Goal: Answer question/provide support: Answer question/provide support

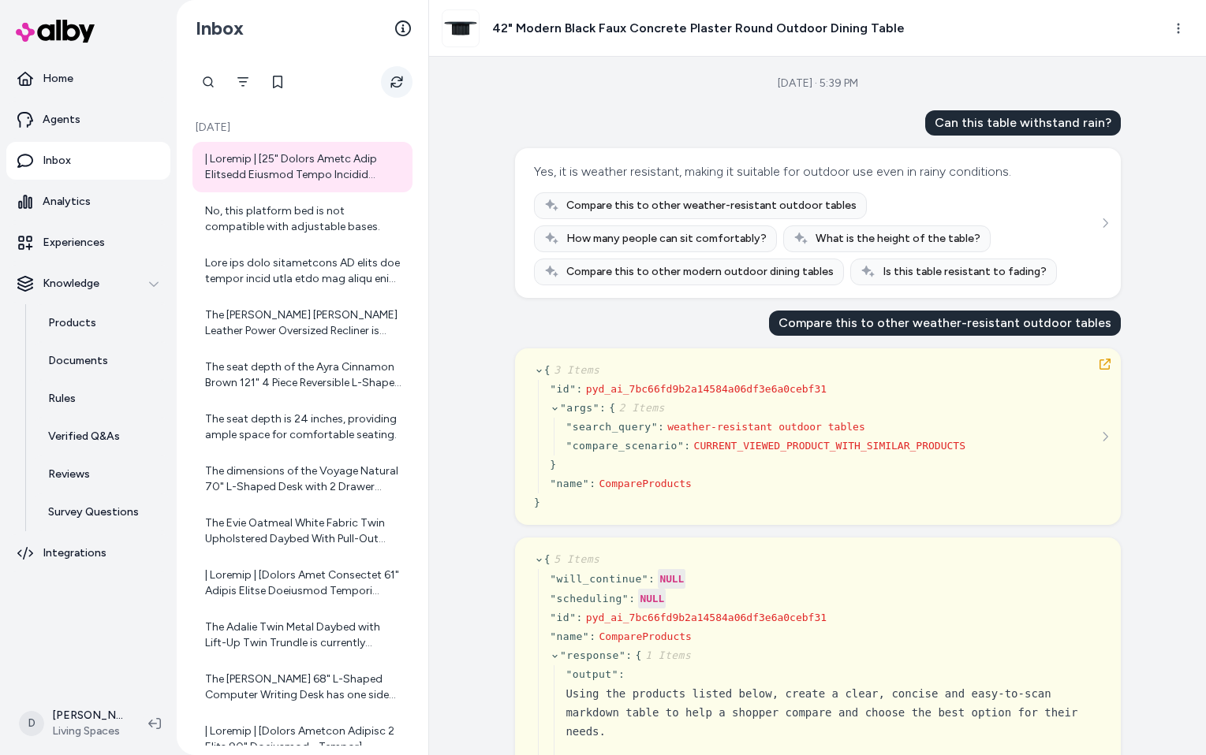
click at [391, 71] on button "Refresh" at bounding box center [397, 82] width 32 height 32
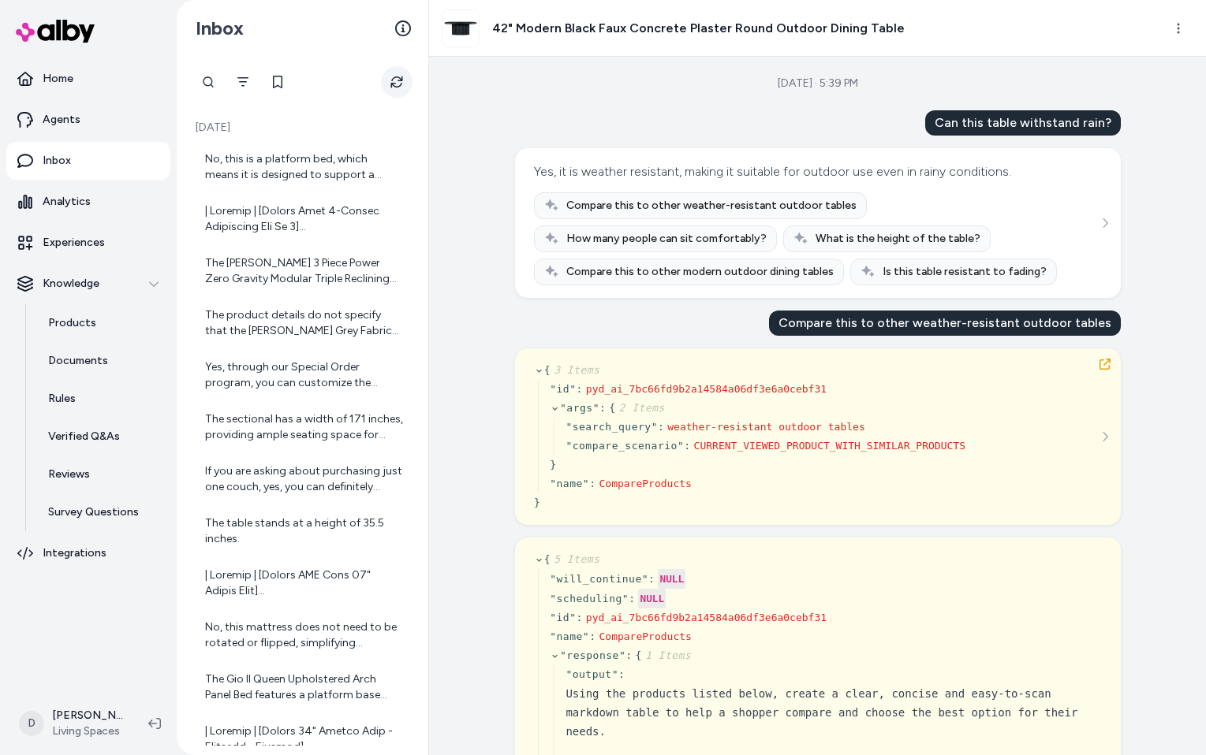
click at [393, 80] on icon "Refresh" at bounding box center [396, 82] width 13 height 13
click at [278, 168] on div "No, this is a platform bed, which means it is designed to support a mattress wi…" at bounding box center [304, 167] width 198 height 32
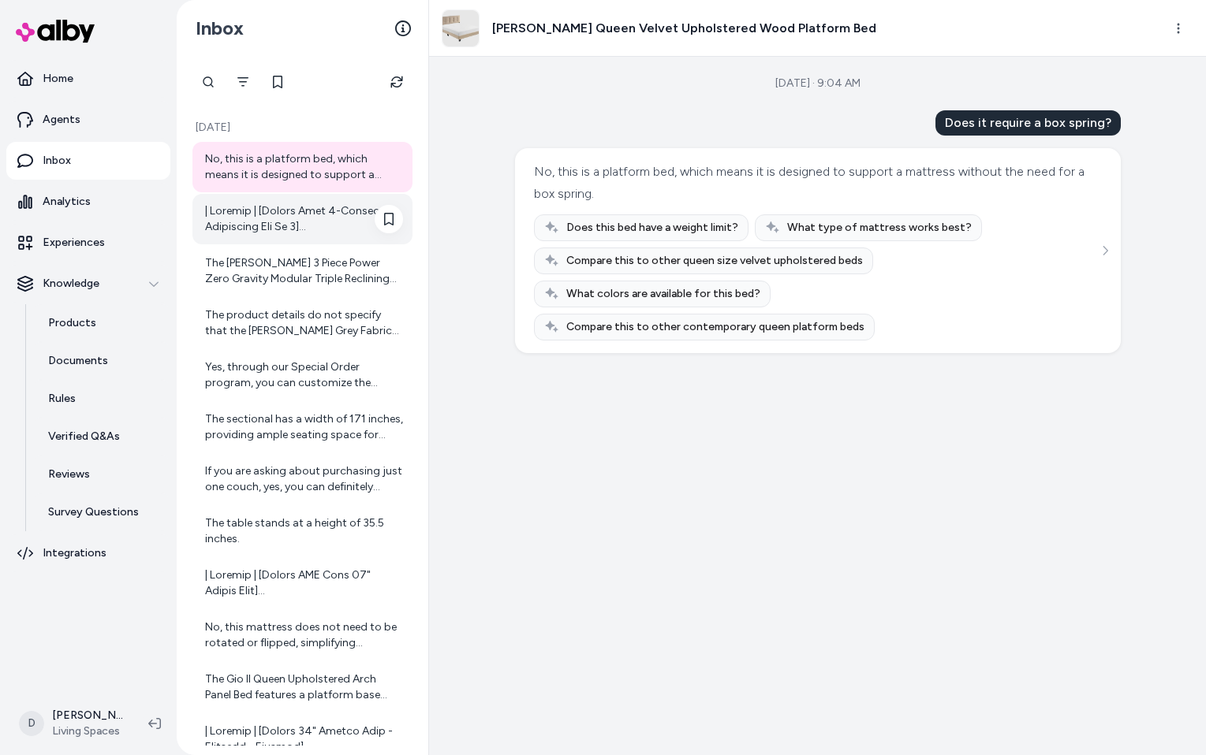
click at [281, 222] on div at bounding box center [304, 219] width 198 height 32
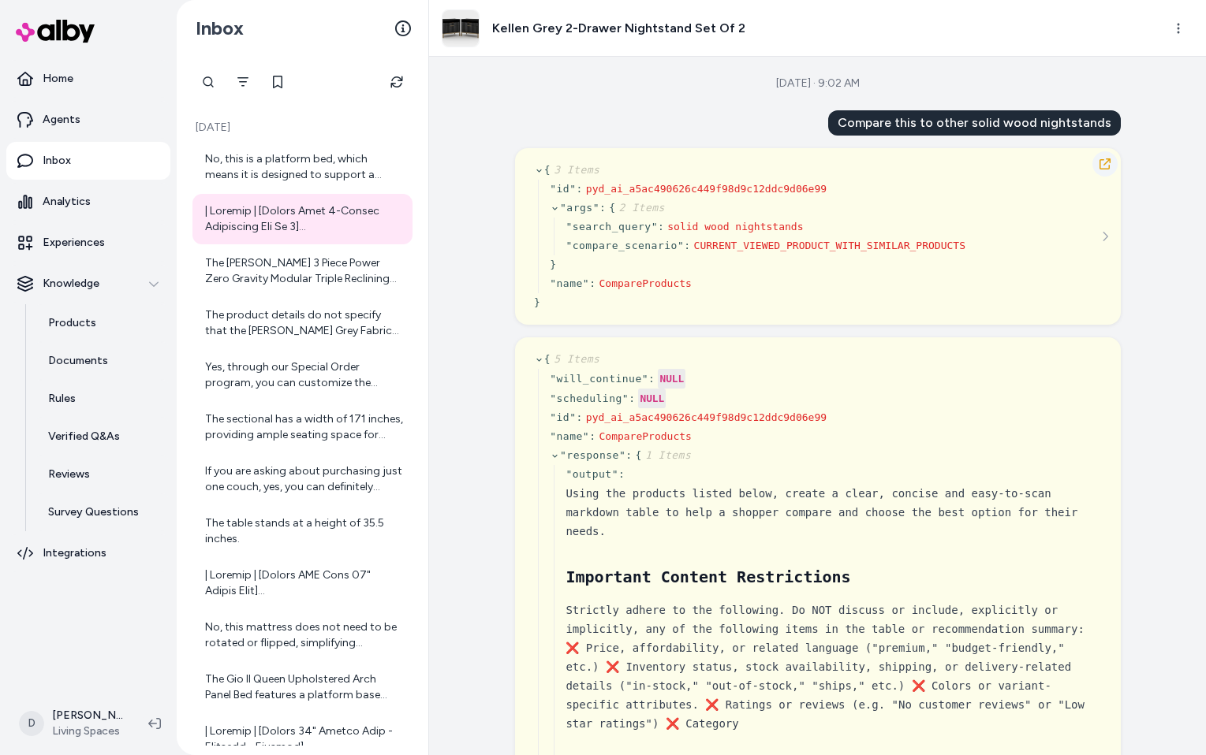
click at [1105, 165] on icon "button" at bounding box center [1104, 164] width 13 height 13
click at [334, 270] on div "The Brooks 3 Piece Power Zero Gravity Modular Triple Reclining Sofa features po…" at bounding box center [304, 271] width 198 height 32
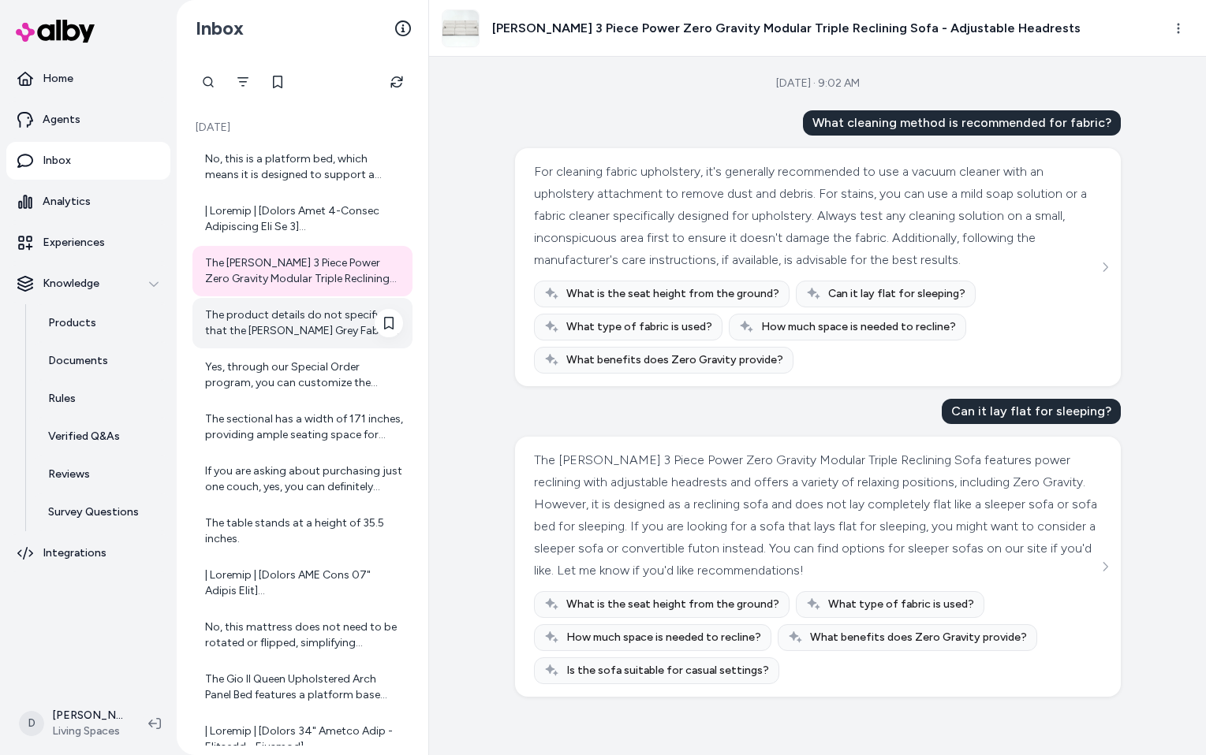
click at [320, 322] on div "The product details do not specify that the Sebastian Slate Grey Fabric 109" 2 …" at bounding box center [304, 323] width 198 height 32
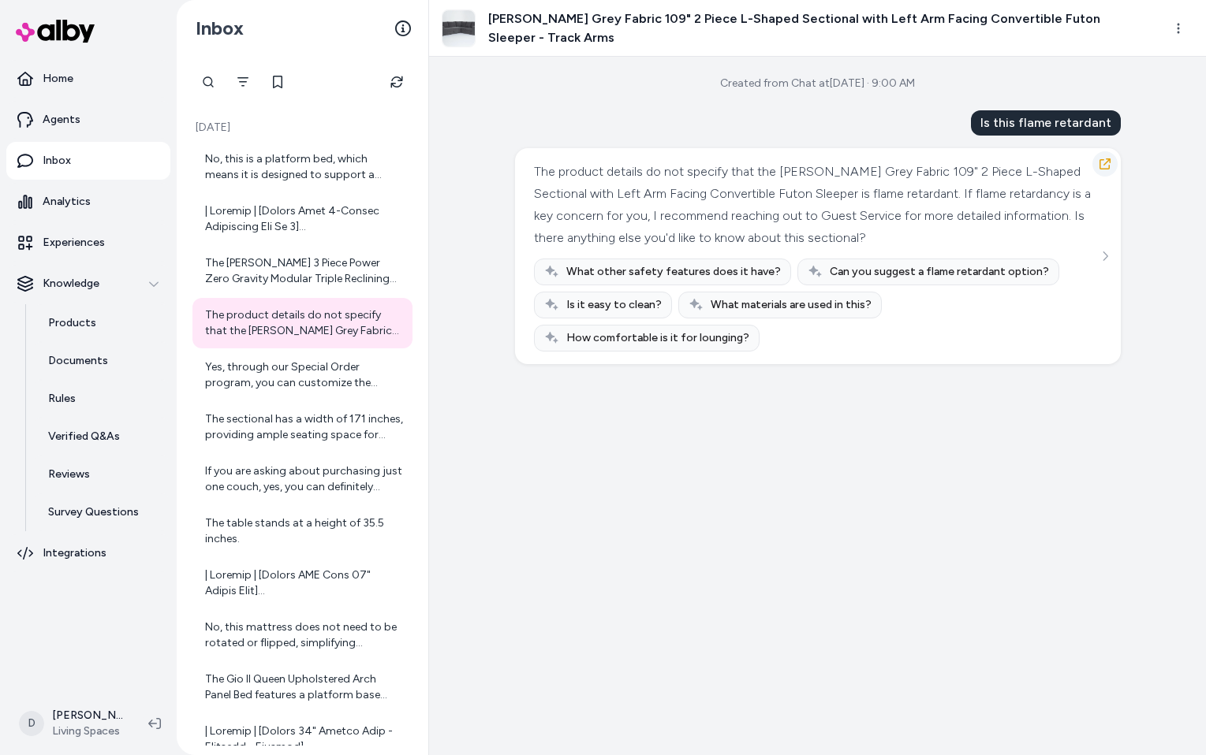
click at [1105, 163] on icon "button" at bounding box center [1104, 163] width 11 height 11
click at [344, 367] on div "Yes, through our Special Order program, you can customize the fabrics at no ext…" at bounding box center [304, 376] width 198 height 32
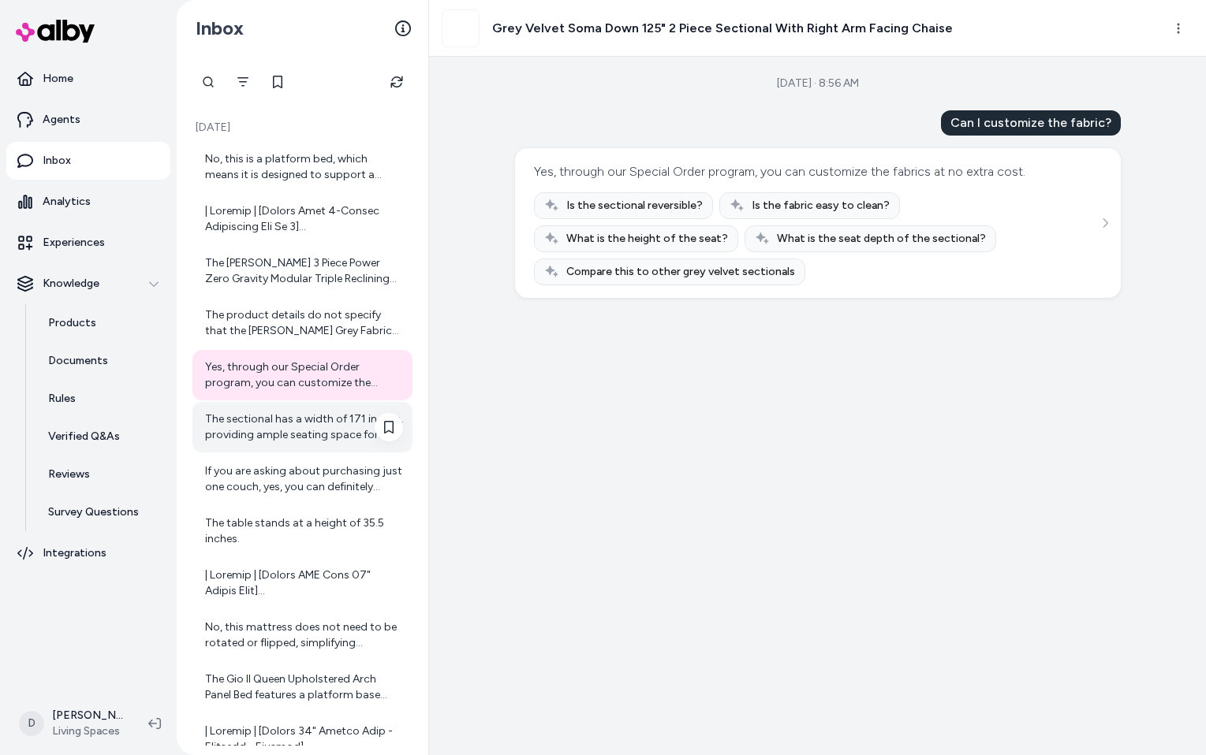
click at [332, 430] on div "The sectional has a width of 171 inches, providing ample seating space for gath…" at bounding box center [304, 428] width 198 height 32
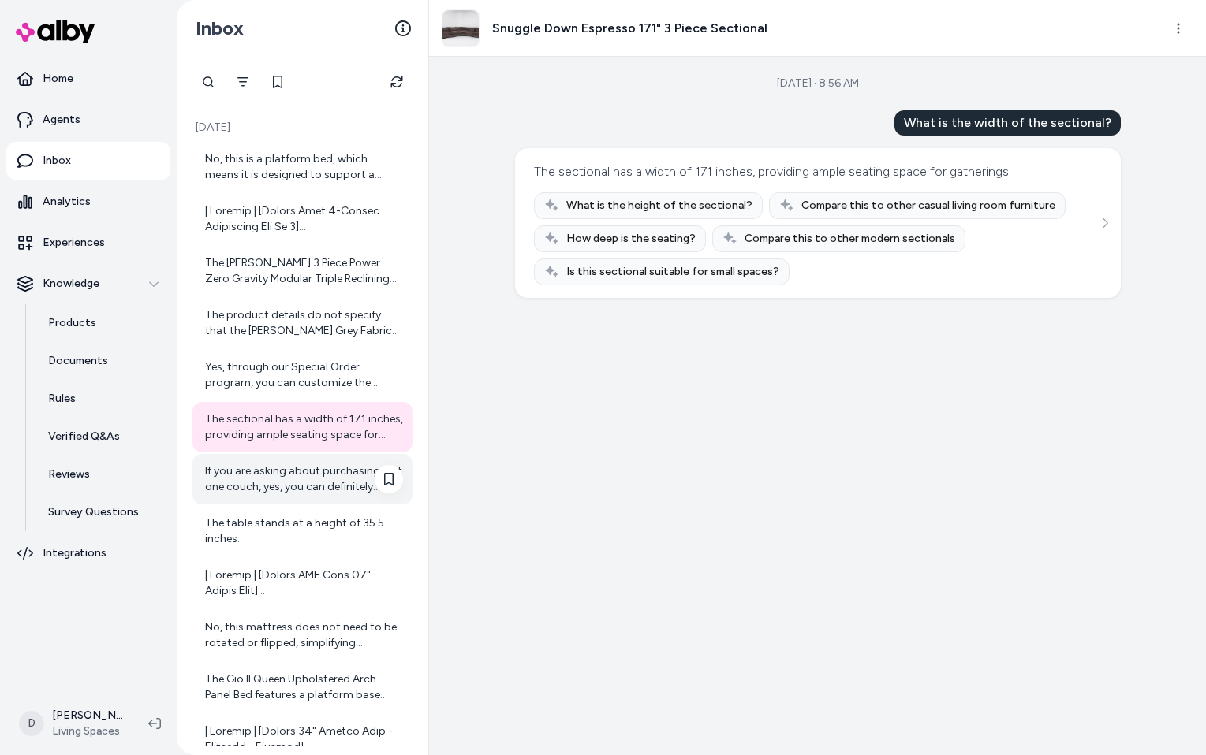
click at [304, 476] on div "If you are asking about purchasing just one couch, yes, you can definitely purc…" at bounding box center [304, 480] width 198 height 32
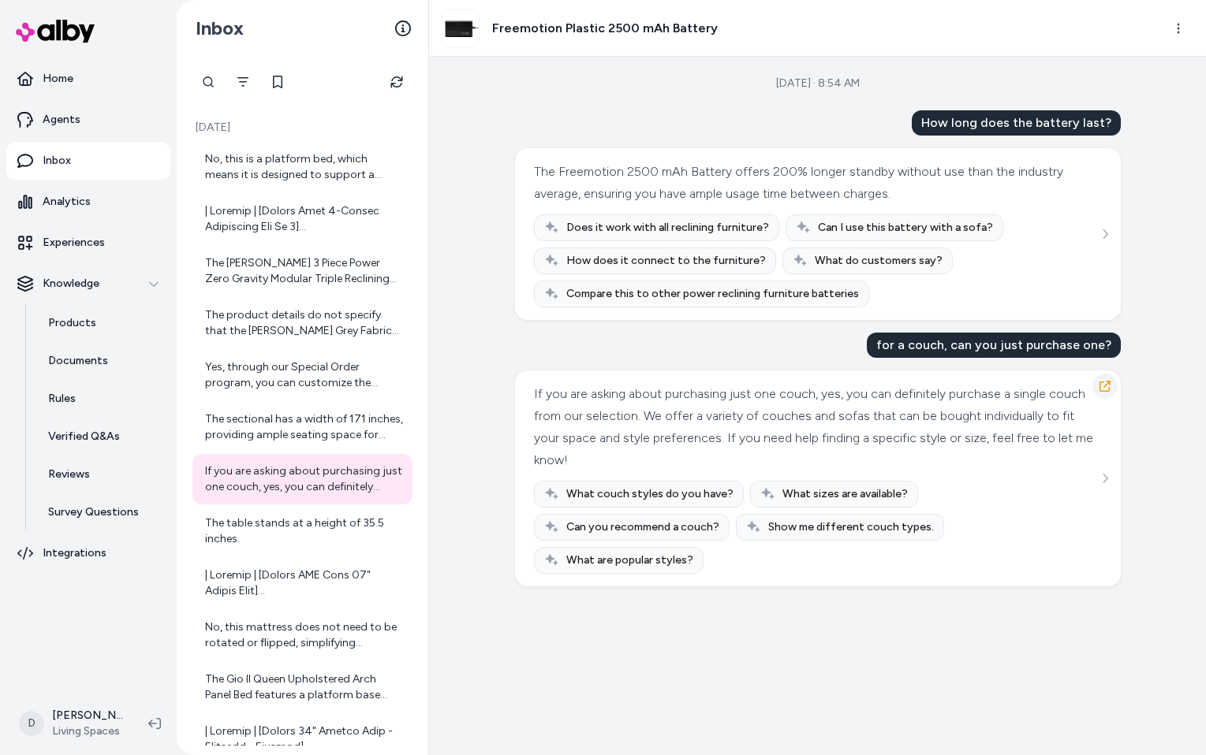
click at [1106, 387] on icon "button" at bounding box center [1104, 386] width 13 height 13
click at [79, 321] on p "Products" at bounding box center [72, 323] width 48 height 16
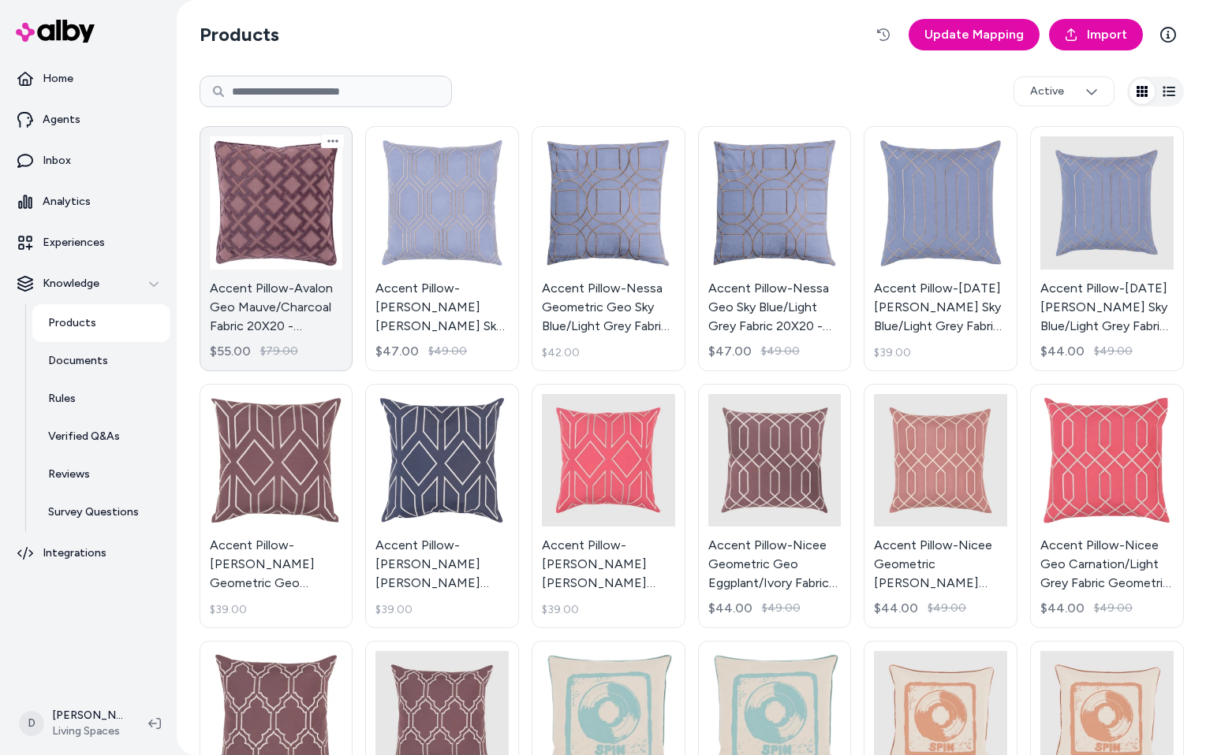
click at [290, 182] on link "Accent Pillow-Avalon Geo Mauve/Charcoal Fabric 20X20 - Geometric By Surya $55.0…" at bounding box center [276, 248] width 154 height 245
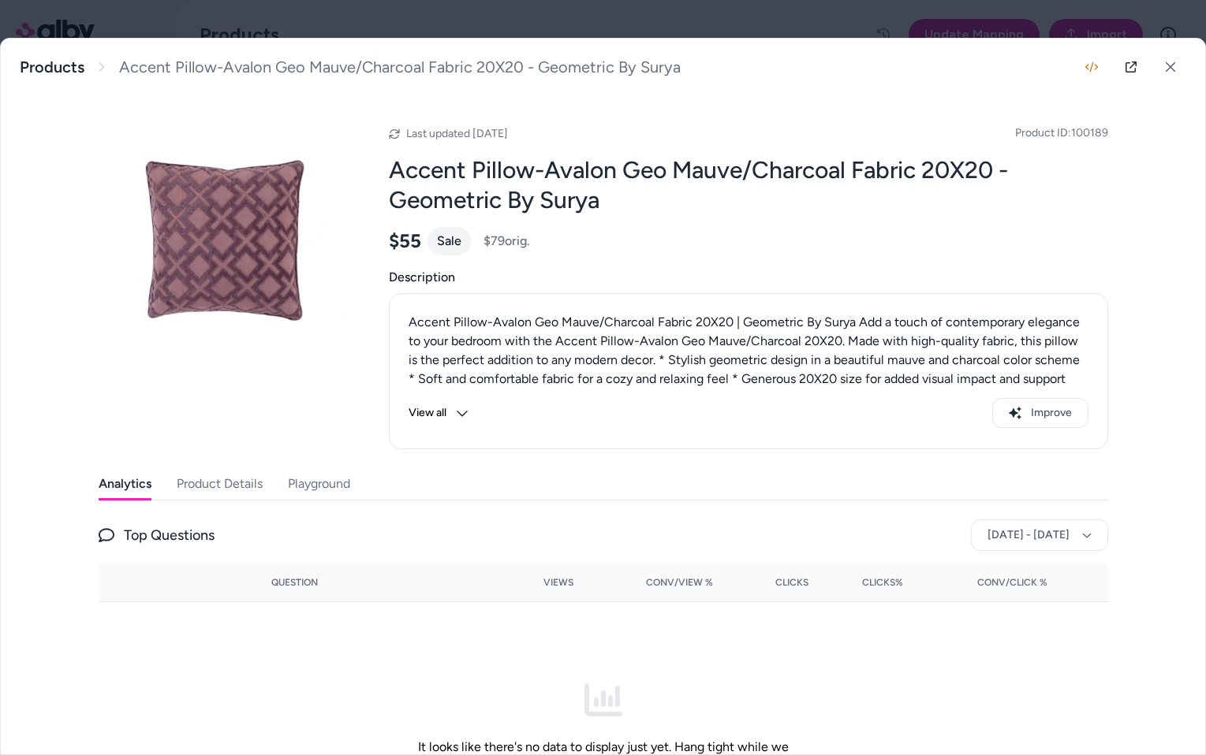
click at [319, 481] on button "Playground" at bounding box center [319, 484] width 62 height 32
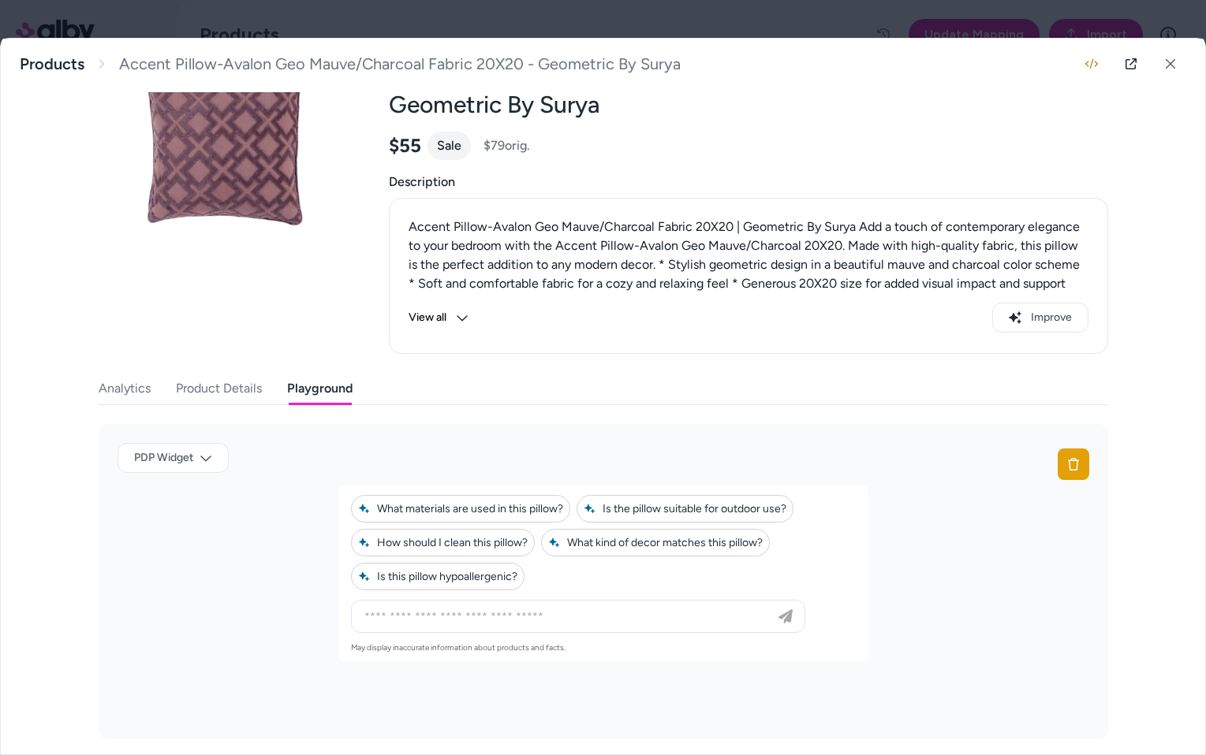
scroll to position [106, 0]
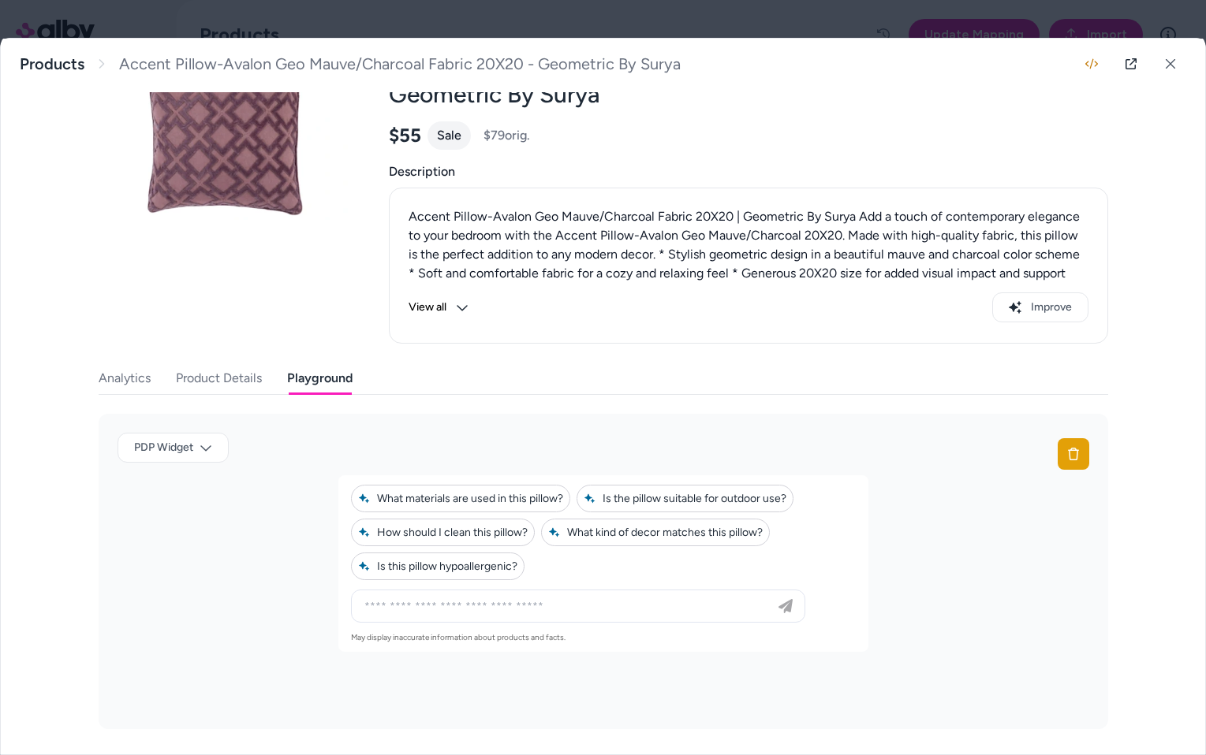
click at [437, 435] on div "PDP Widget" at bounding box center [602, 454] width 971 height 43
click at [50, 363] on div "Accent Pillow-Avalon Geo Mauve/Charcoal Fabric 20X20 - Geometric By Surya Accen…" at bounding box center [603, 397] width 1204 height 716
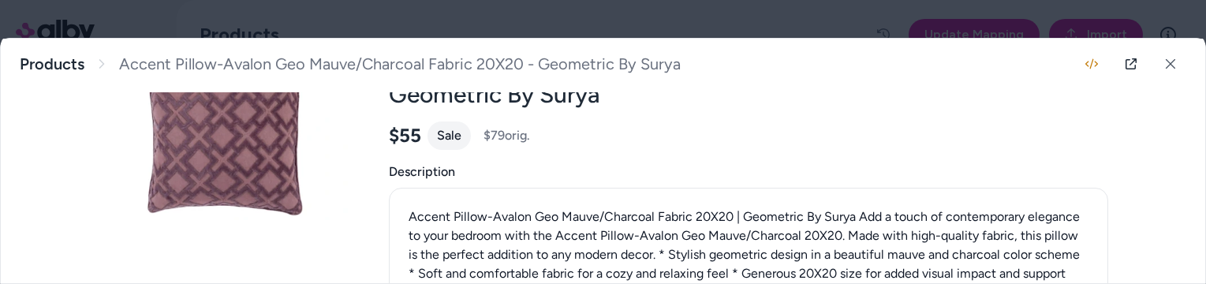
click at [862, 120] on div "Last updated Aug 22, 2025 Product ID: 100189 Accent Pillow-Avalon Geo Mauve/Cha…" at bounding box center [748, 176] width 719 height 335
click at [1168, 64] on icon at bounding box center [1170, 63] width 11 height 11
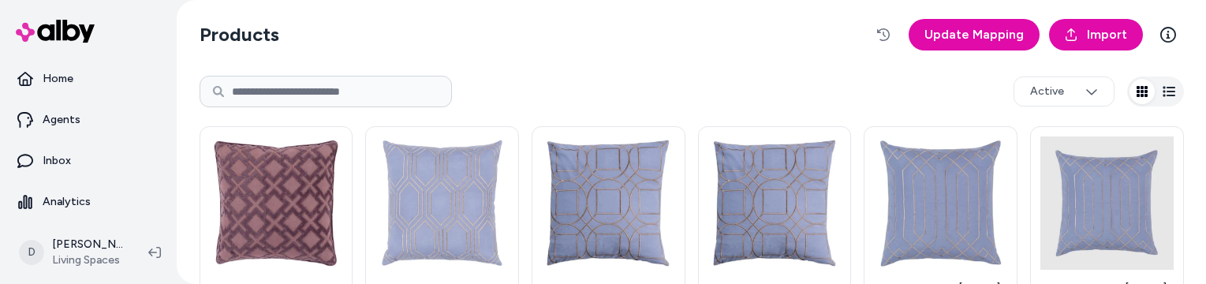
click at [789, 47] on section "Products Update Mapping Import" at bounding box center [691, 35] width 984 height 44
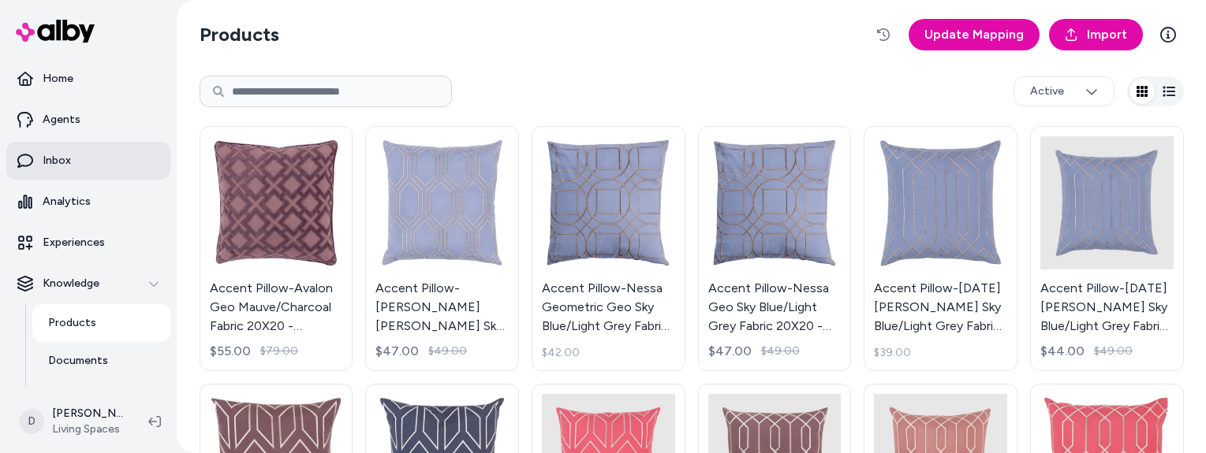
click at [77, 148] on link "Inbox" at bounding box center [88, 161] width 164 height 38
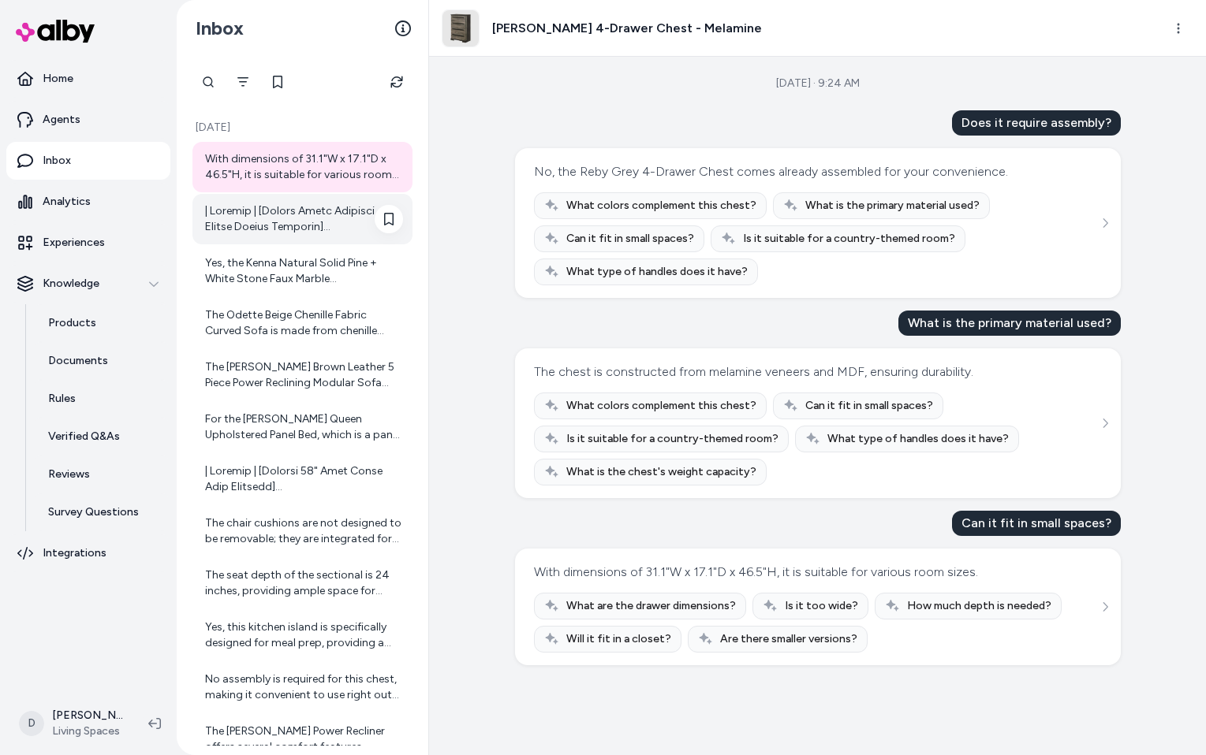
click at [295, 211] on div at bounding box center [304, 219] width 198 height 32
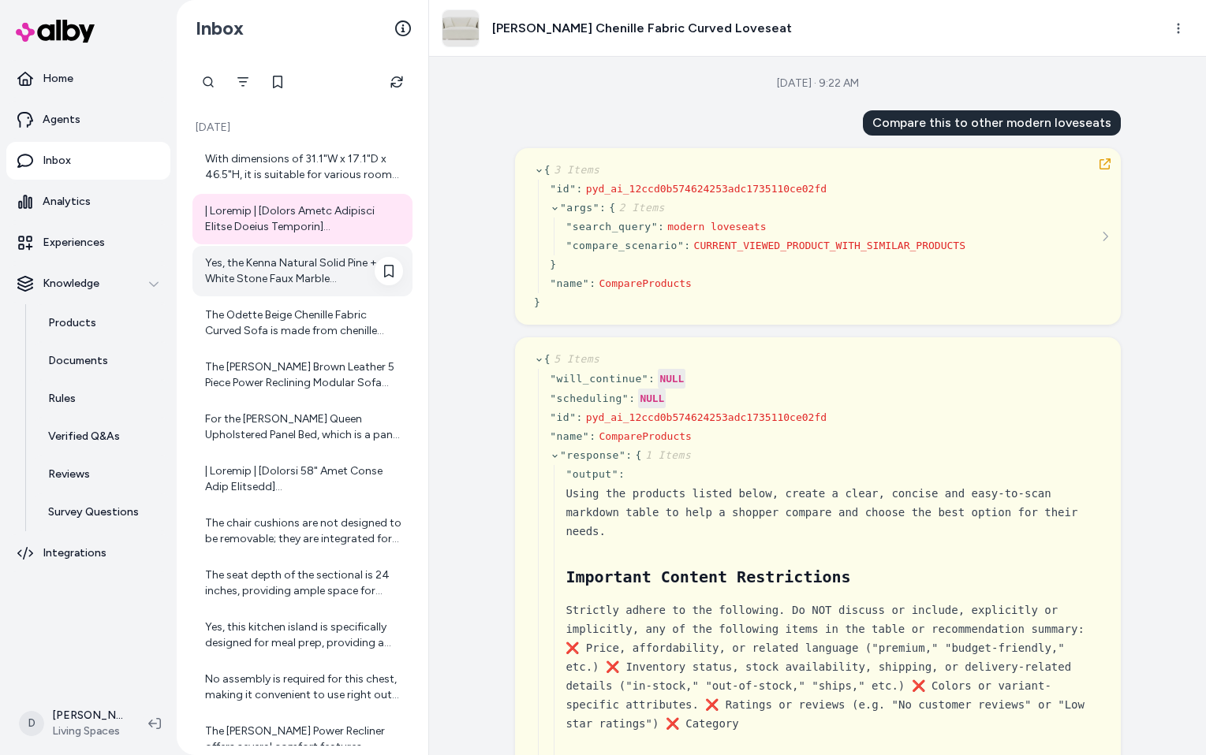
click at [298, 269] on div "Yes, the Kenna Natural Solid Pine + White Stone Faux Marble Kitchen Island can …" at bounding box center [304, 271] width 198 height 32
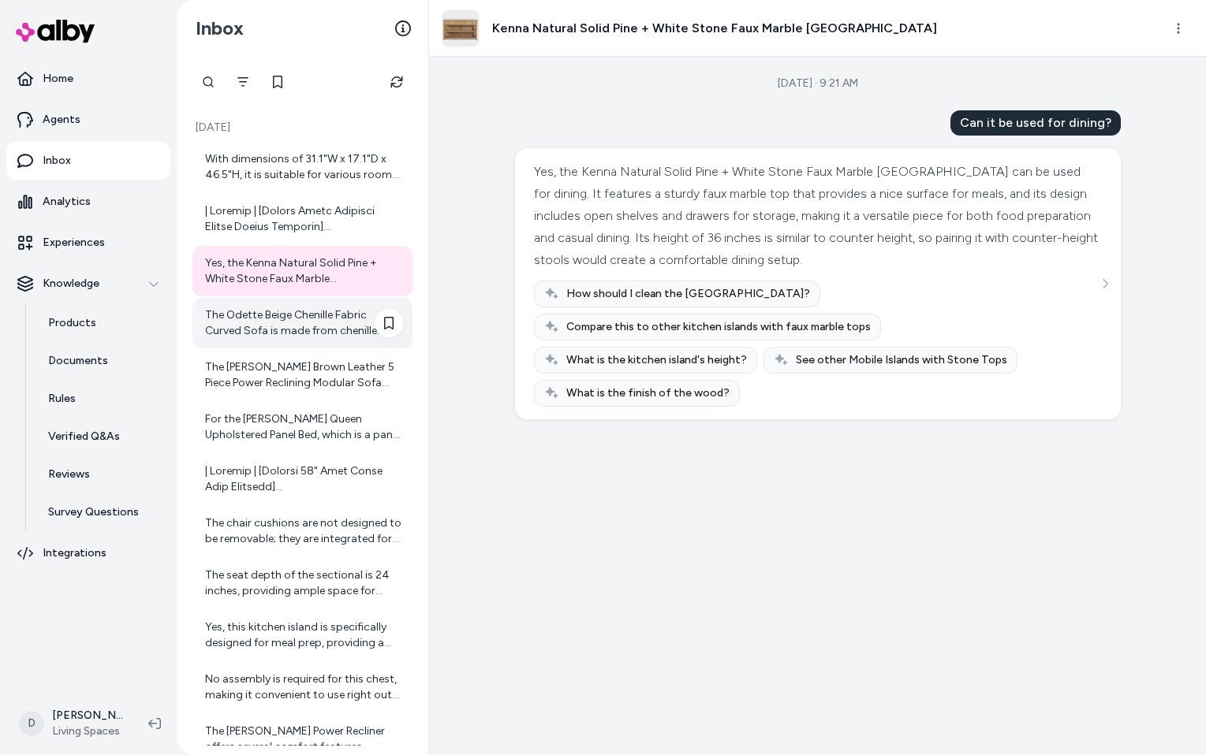
click at [289, 329] on div "The Odette Beige Chenille Fabric Curved Sofa is made from chenille fabric, whic…" at bounding box center [304, 323] width 198 height 32
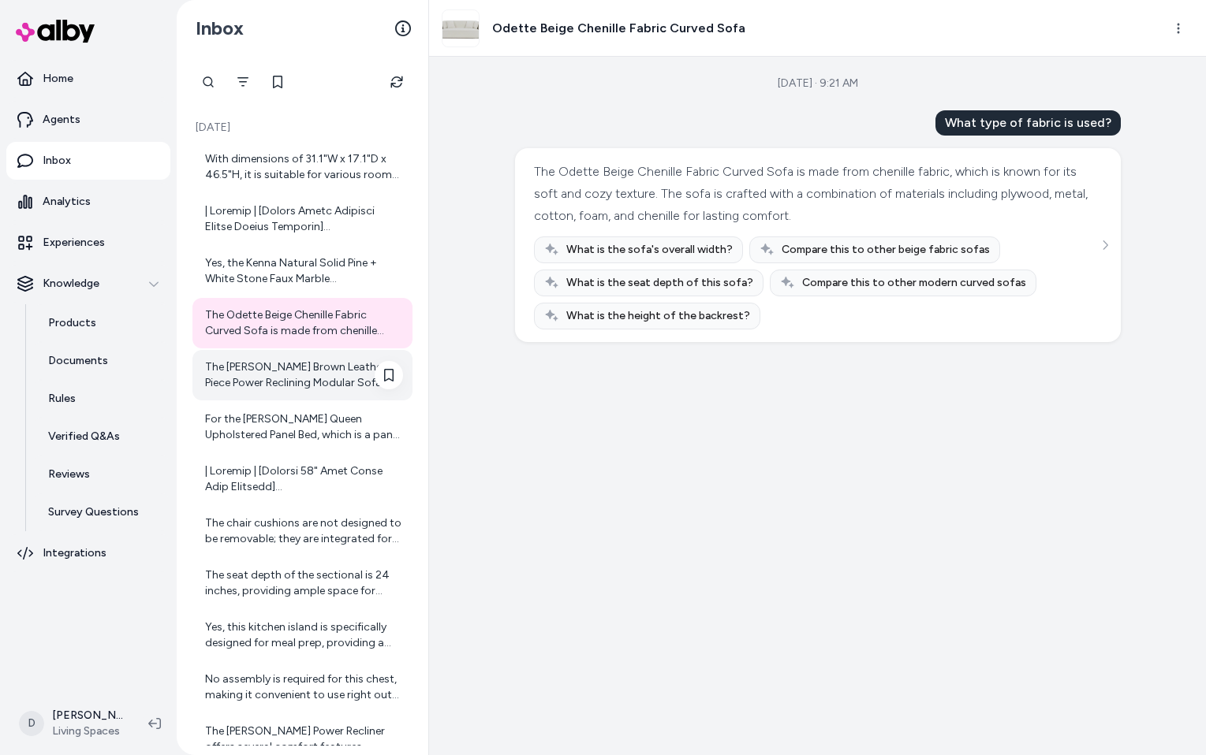
click at [291, 370] on div "The Tatiana Saddle Brown Leather 5 Piece Power Reclining Modular Sofa And Loves…" at bounding box center [304, 376] width 198 height 32
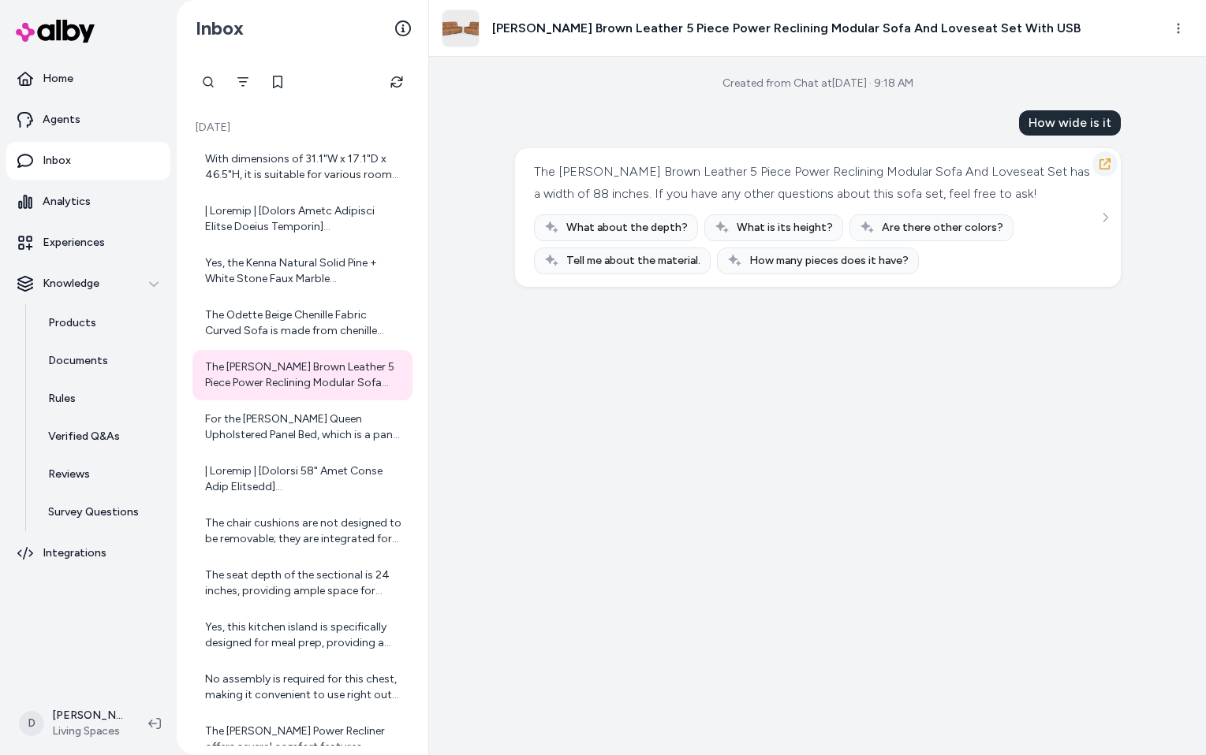
click at [1106, 162] on icon "button" at bounding box center [1104, 163] width 11 height 11
click at [272, 430] on div "For the Oliver II Queen Upholstered Panel Bed, which is a panel bed, the recomm…" at bounding box center [304, 428] width 198 height 32
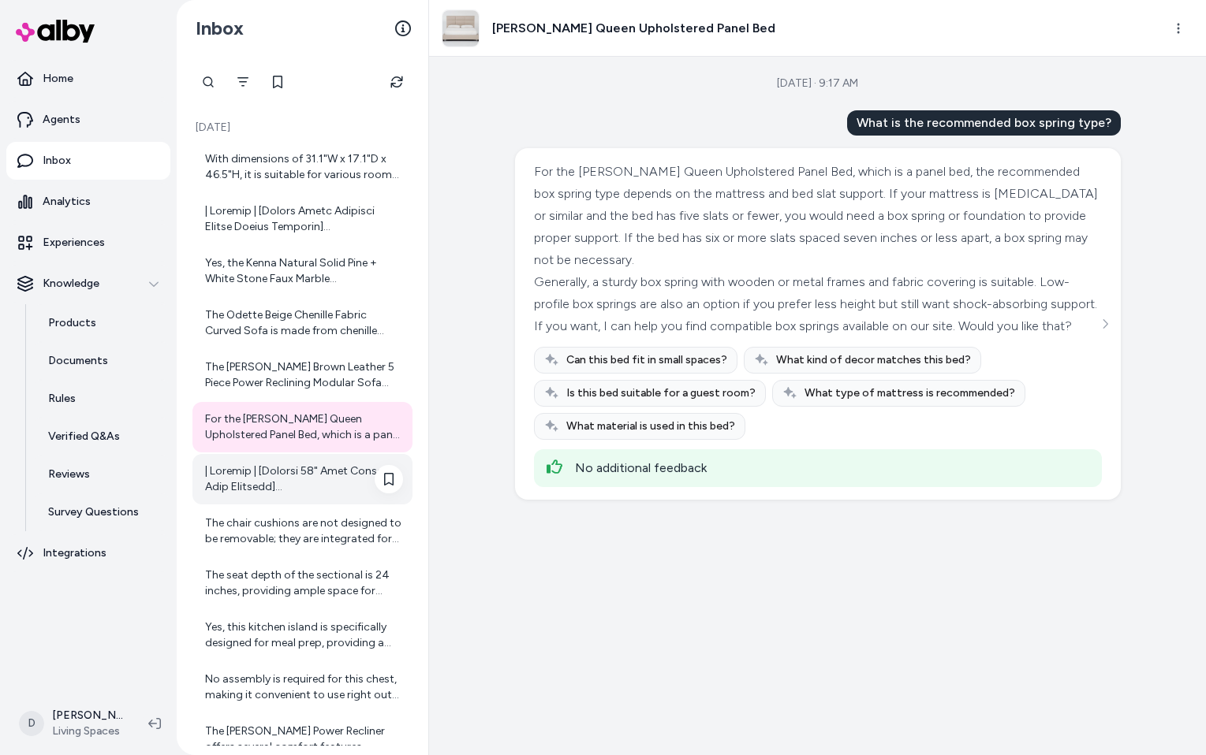
click at [273, 469] on div at bounding box center [304, 480] width 198 height 32
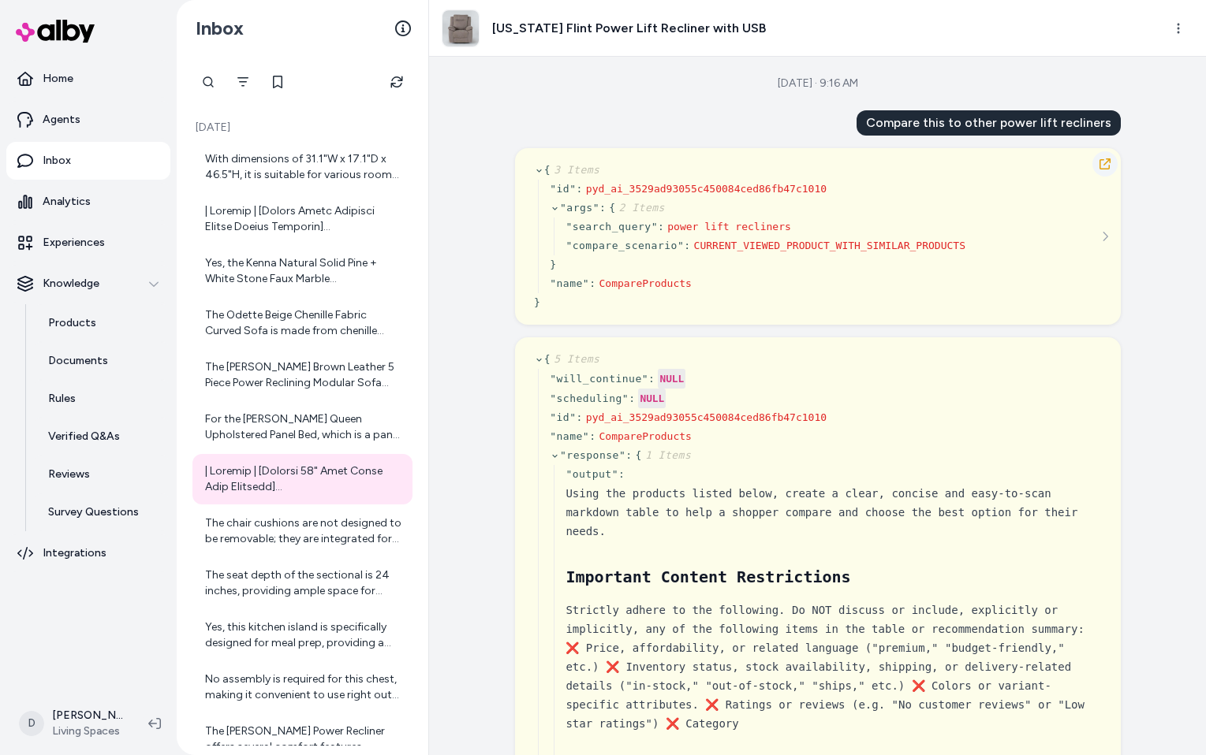
click at [1107, 166] on icon "button" at bounding box center [1104, 164] width 13 height 13
click at [295, 519] on div "The chair cushions are not designed to be removable; they are integrated for co…" at bounding box center [304, 532] width 198 height 32
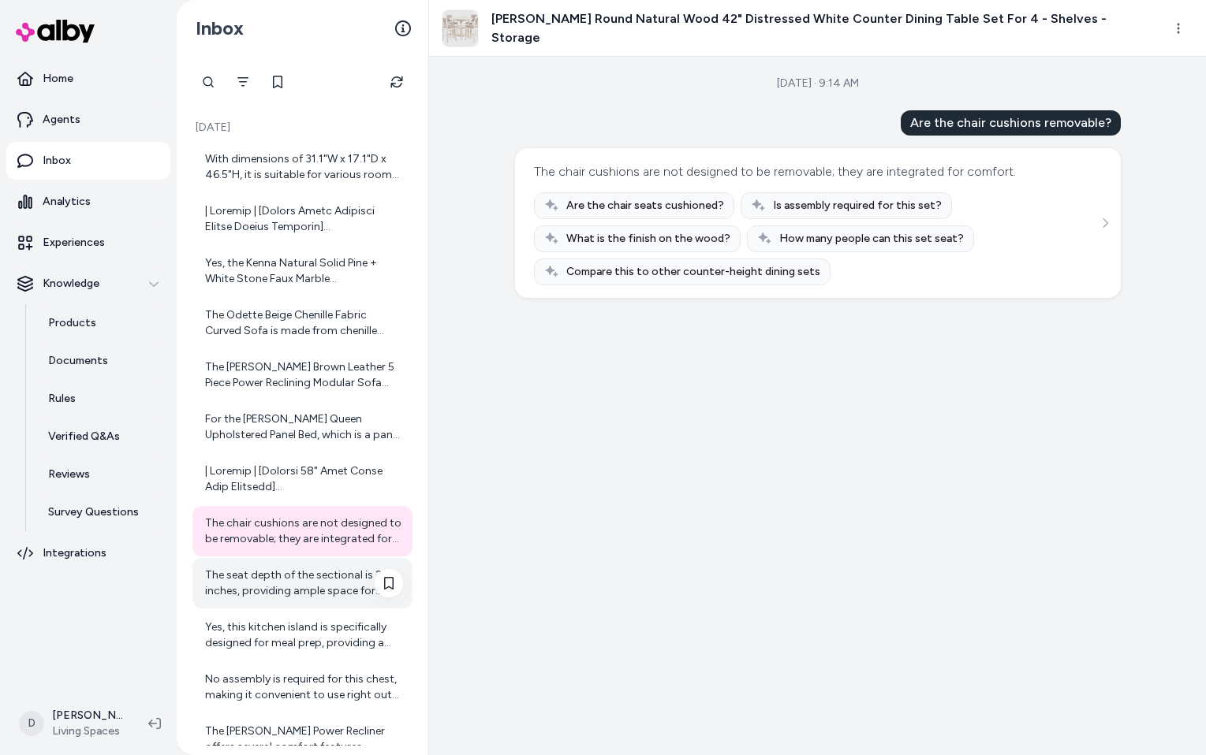
click at [293, 576] on div "The seat depth of the sectional is 24 inches, providing ample space for comfort." at bounding box center [304, 584] width 198 height 32
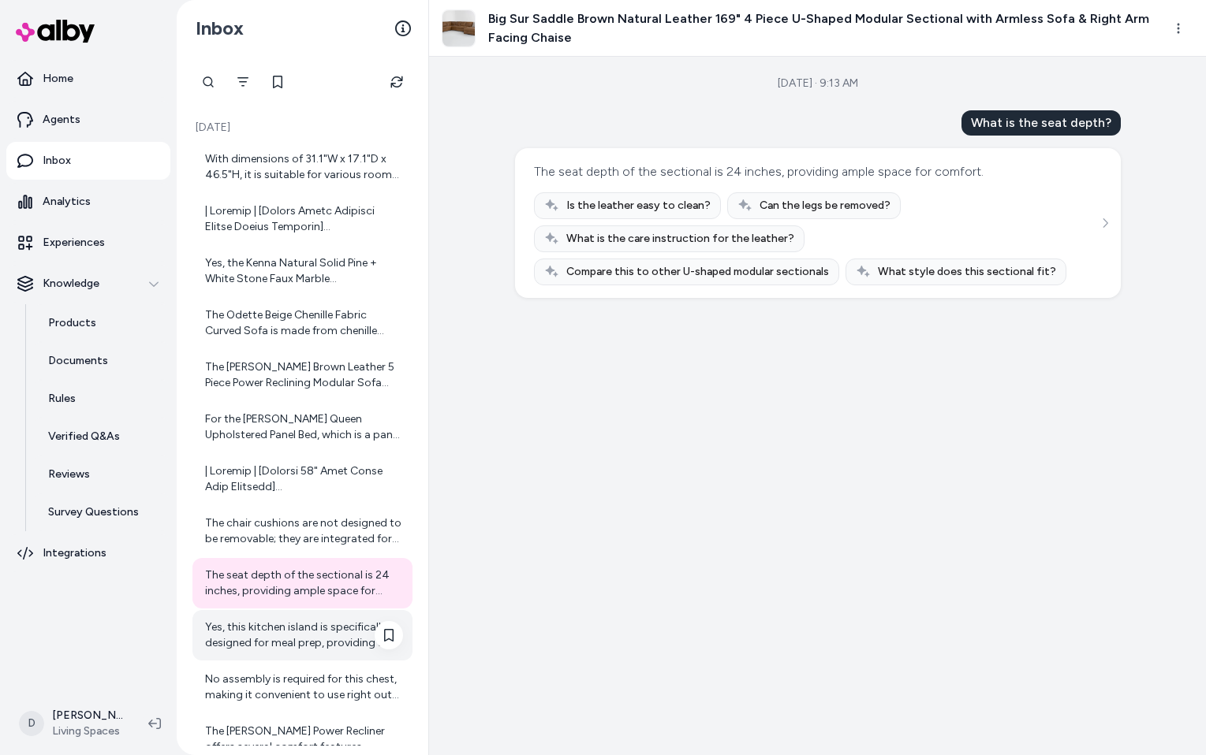
click at [294, 631] on div "Yes, this kitchen island is specifically designed for meal prep, providing a fu…" at bounding box center [304, 636] width 198 height 32
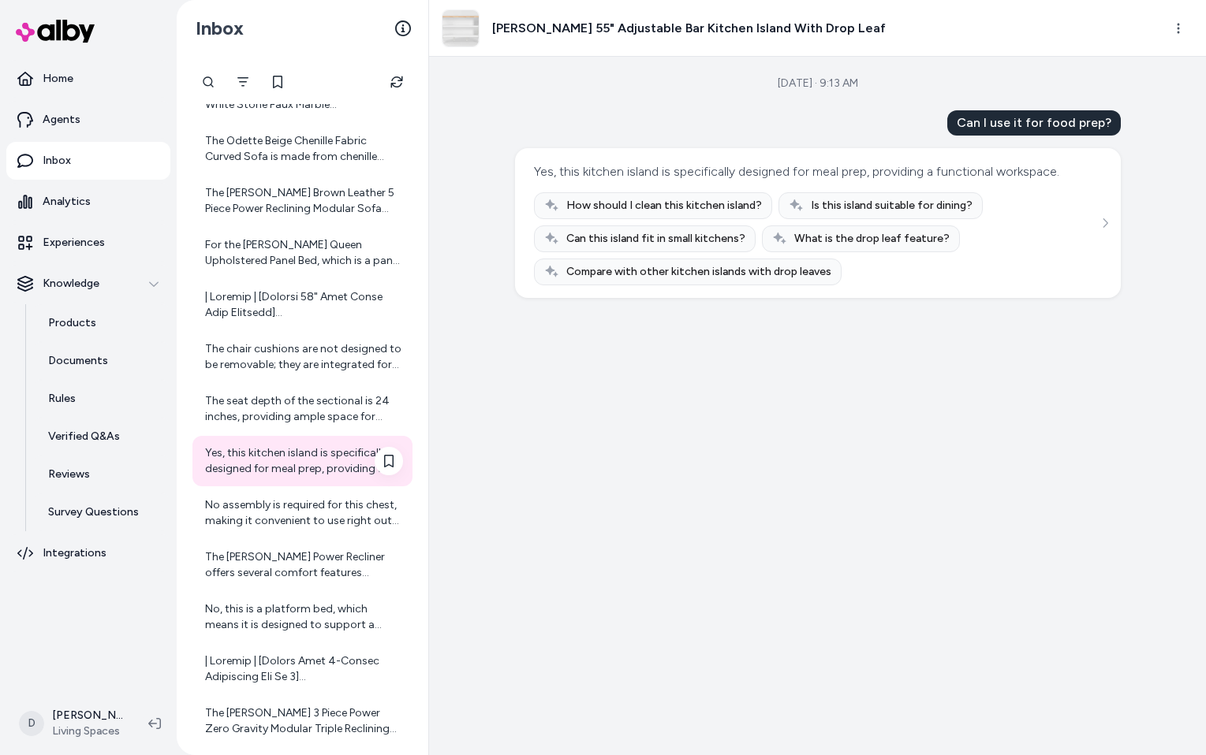
scroll to position [186, 0]
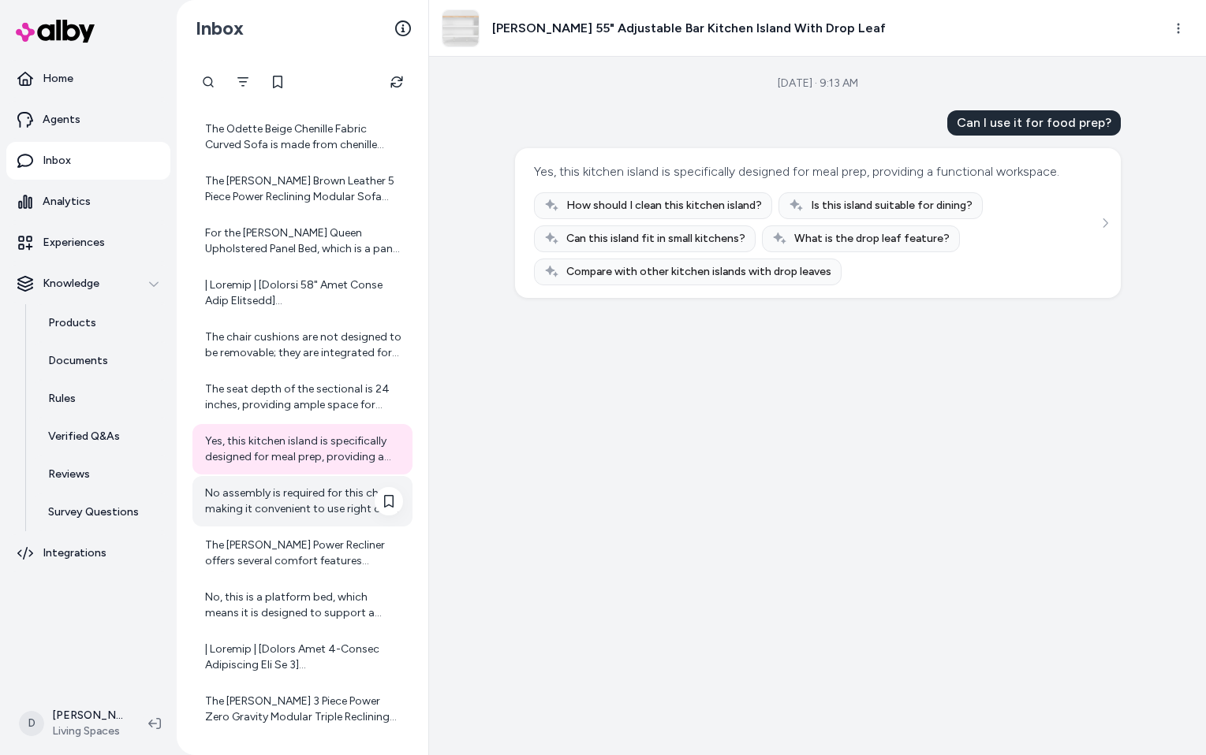
click at [248, 493] on div "No assembly is required for this chest, making it convenient to use right out o…" at bounding box center [304, 502] width 198 height 32
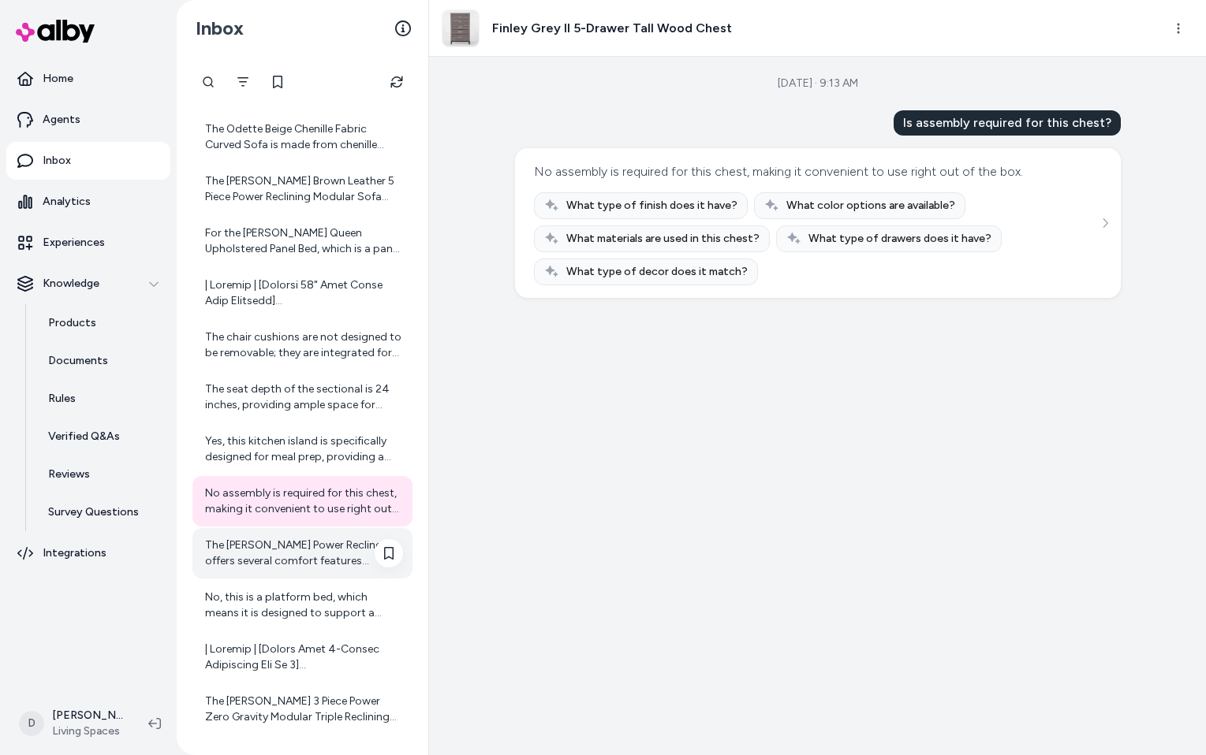
click at [255, 538] on div "The Nash Power Recliner offers several comfort features including: - Space-savi…" at bounding box center [304, 554] width 198 height 32
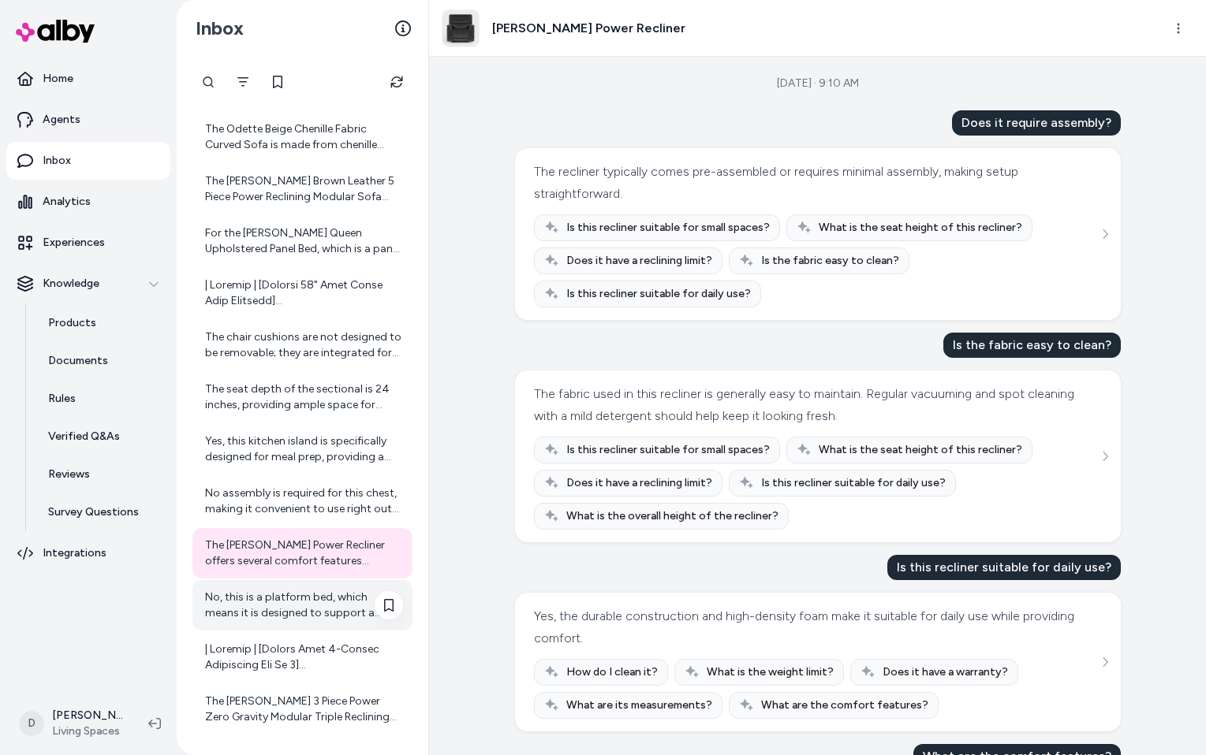
click at [255, 594] on div "No, this is a platform bed, which means it is designed to support a mattress wi…" at bounding box center [304, 606] width 198 height 32
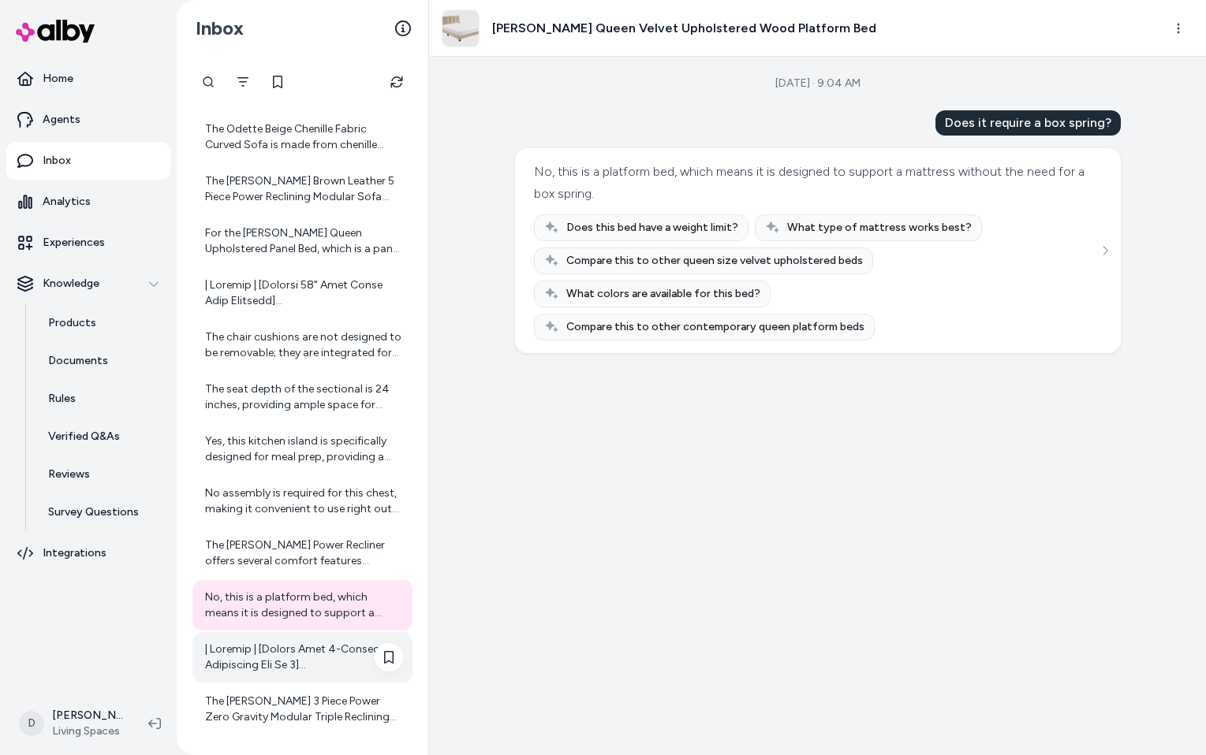
click at [259, 648] on div at bounding box center [304, 658] width 198 height 32
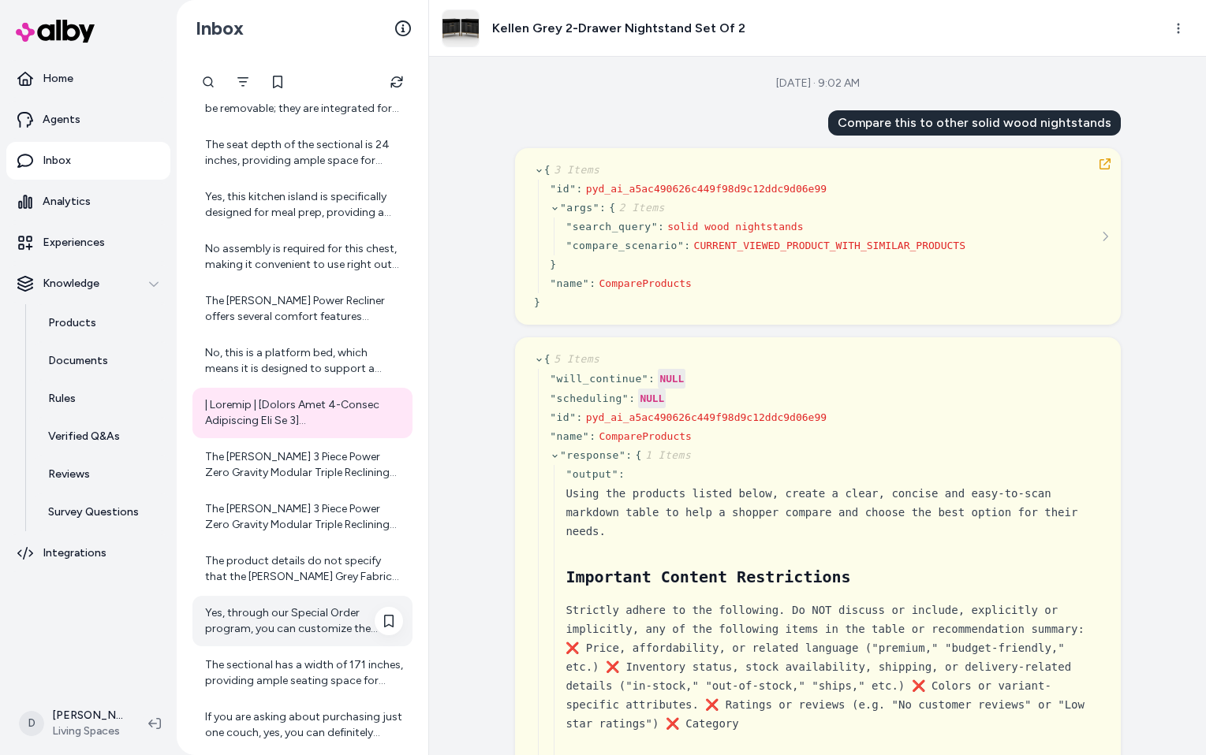
scroll to position [434, 0]
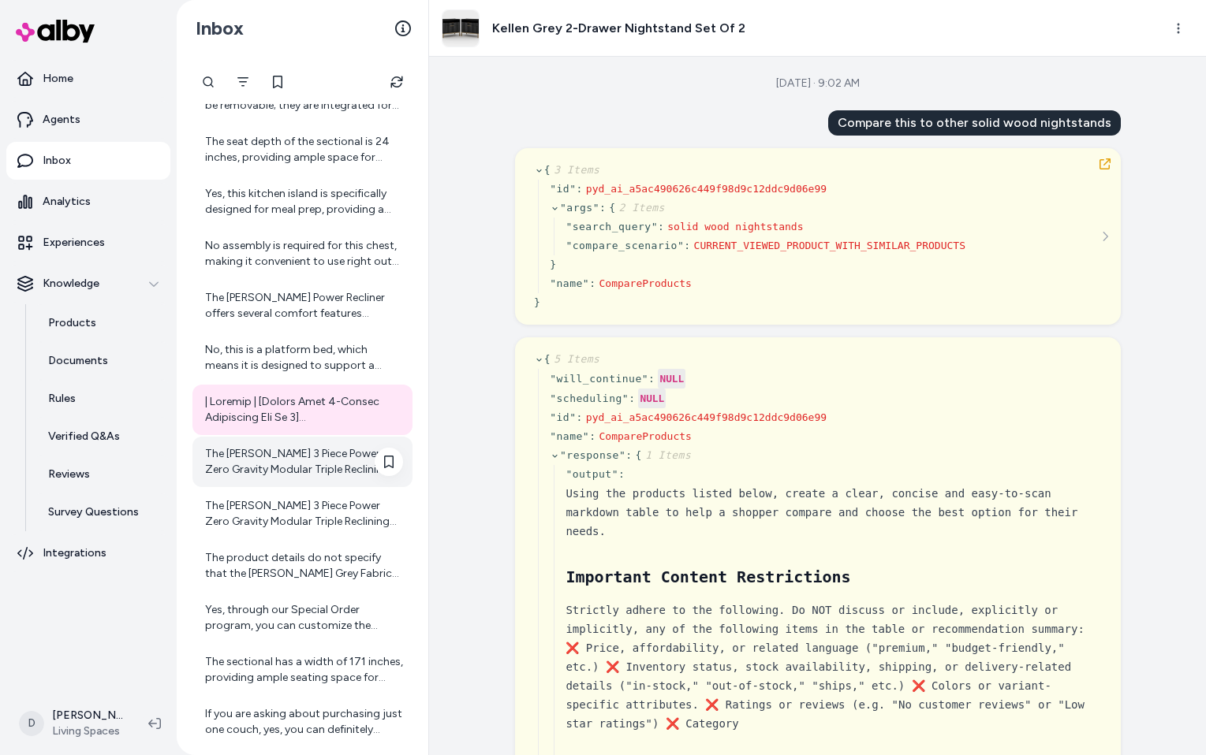
click at [253, 454] on div "The Brooks 3 Piece Power Zero Gravity Modular Triple Reclining Sofa features po…" at bounding box center [304, 462] width 198 height 32
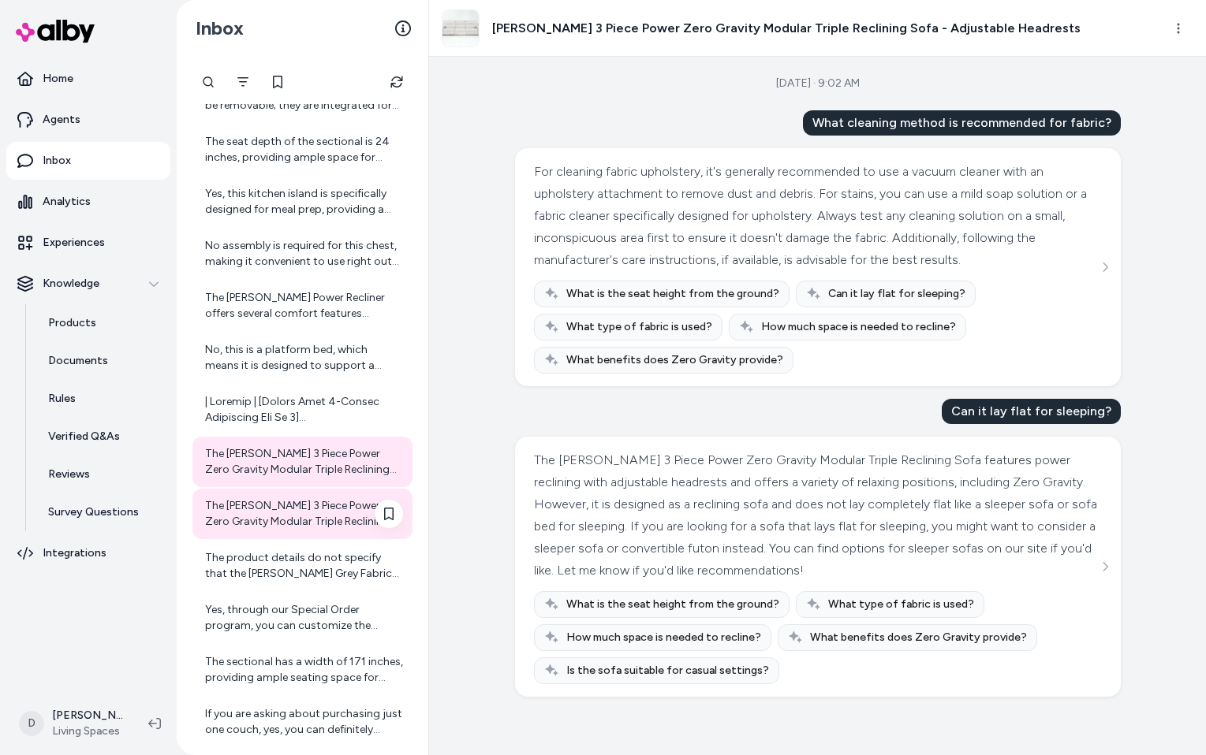
click at [256, 500] on div "The Brooks 3 Piece Power Zero Gravity Modular Triple Reclining Sofa features po…" at bounding box center [304, 514] width 198 height 32
click at [264, 574] on div "The product details do not specify that the Sebastian Slate Grey Fabric 109" 2 …" at bounding box center [304, 566] width 198 height 32
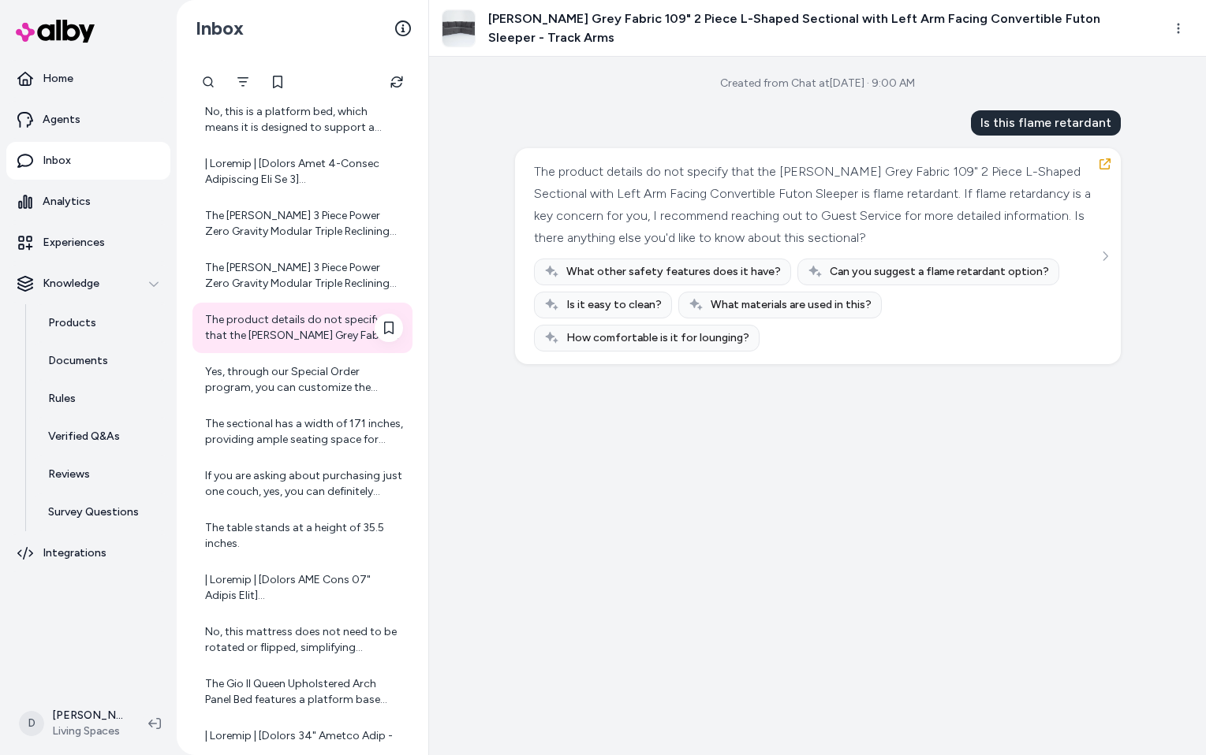
scroll to position [673, 0]
click at [300, 382] on div "Yes, through our Special Order program, you can customize the fabrics at no ext…" at bounding box center [304, 379] width 198 height 32
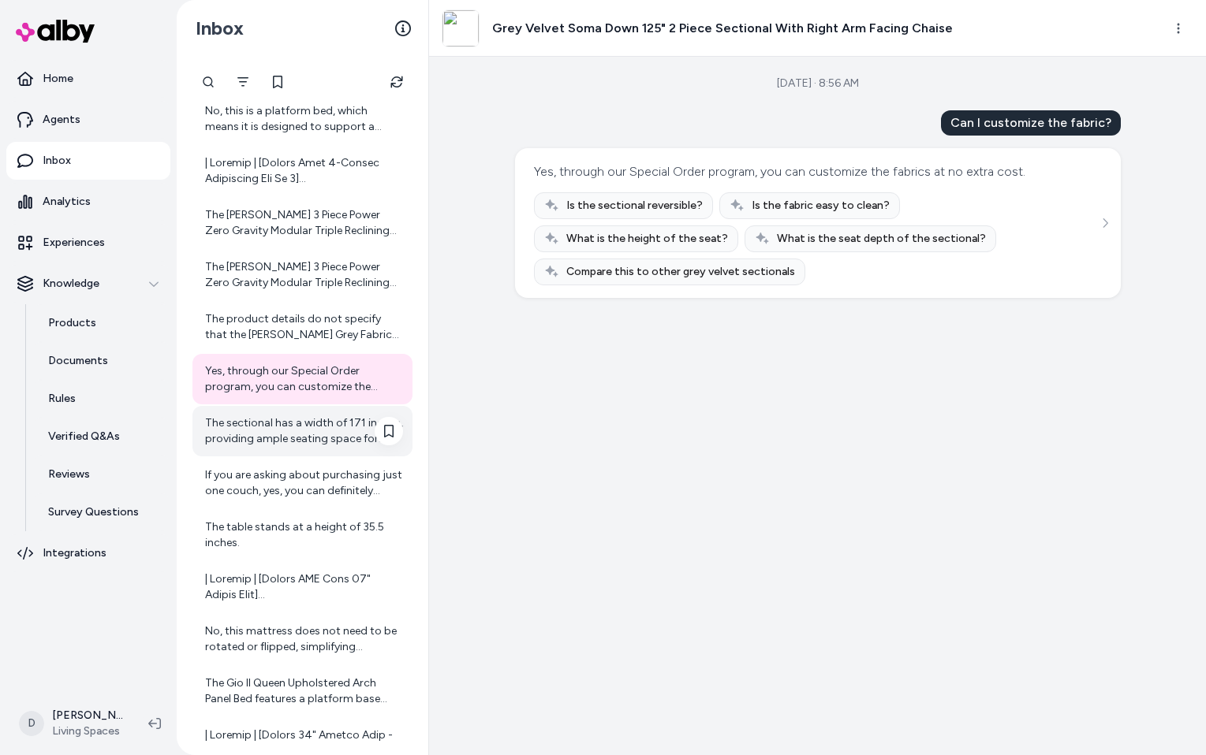
click at [300, 416] on div "The sectional has a width of 171 inches, providing ample seating space for gath…" at bounding box center [304, 432] width 198 height 32
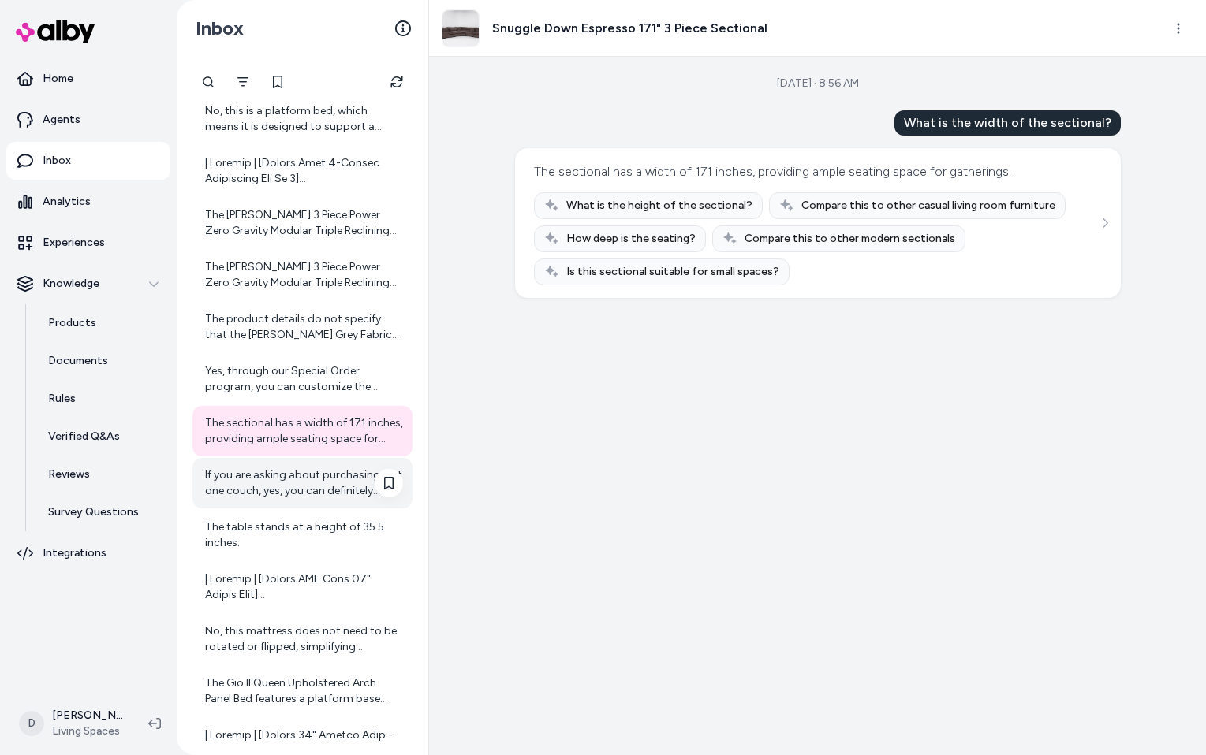
click at [290, 479] on div "If you are asking about purchasing just one couch, yes, you can definitely purc…" at bounding box center [304, 484] width 198 height 32
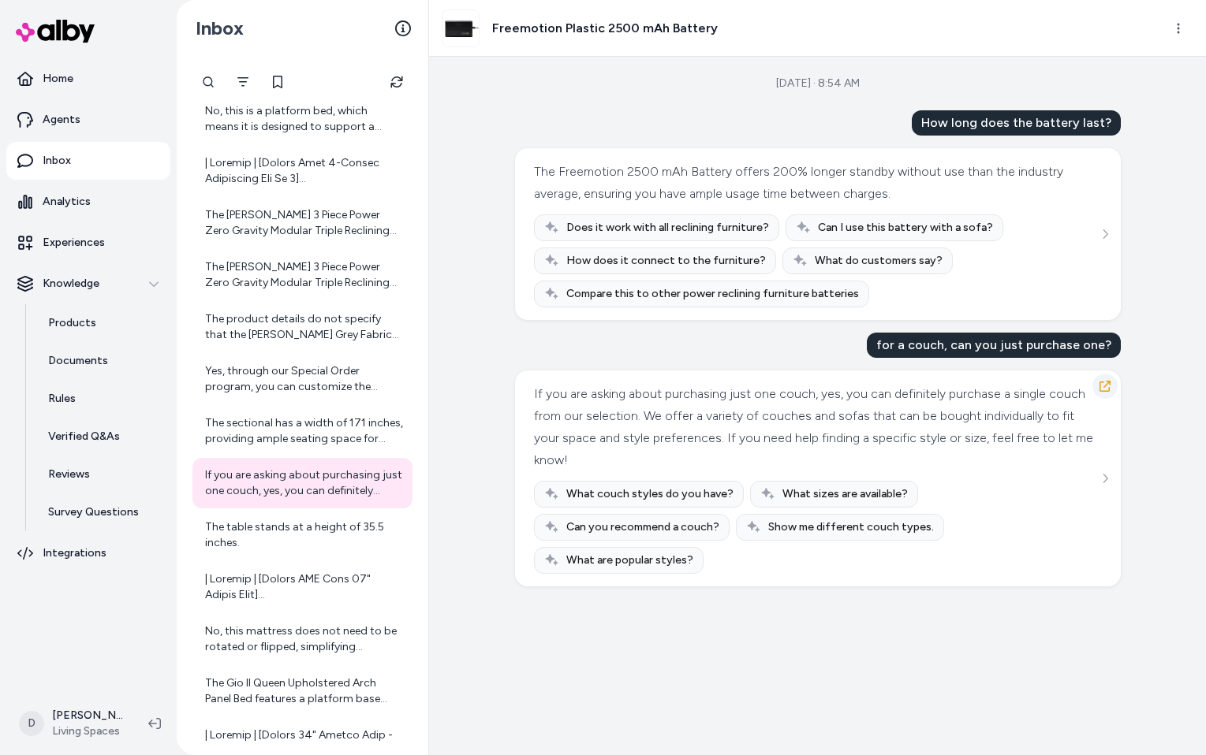
click at [1101, 386] on icon "button" at bounding box center [1104, 386] width 13 height 13
click at [65, 32] on img at bounding box center [55, 31] width 79 height 23
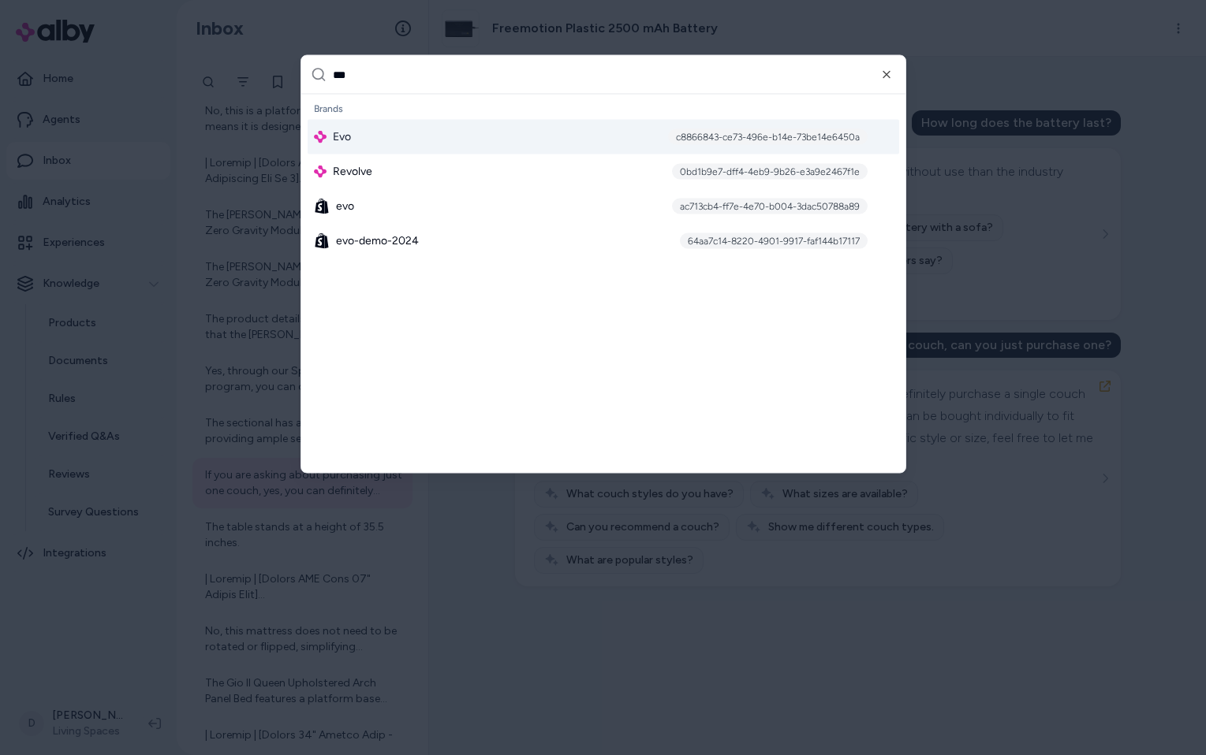
type input "***"
click at [330, 147] on div "Evo c8866843-ce73-496e-b14e-73be14e6450a" at bounding box center [602, 137] width 591 height 35
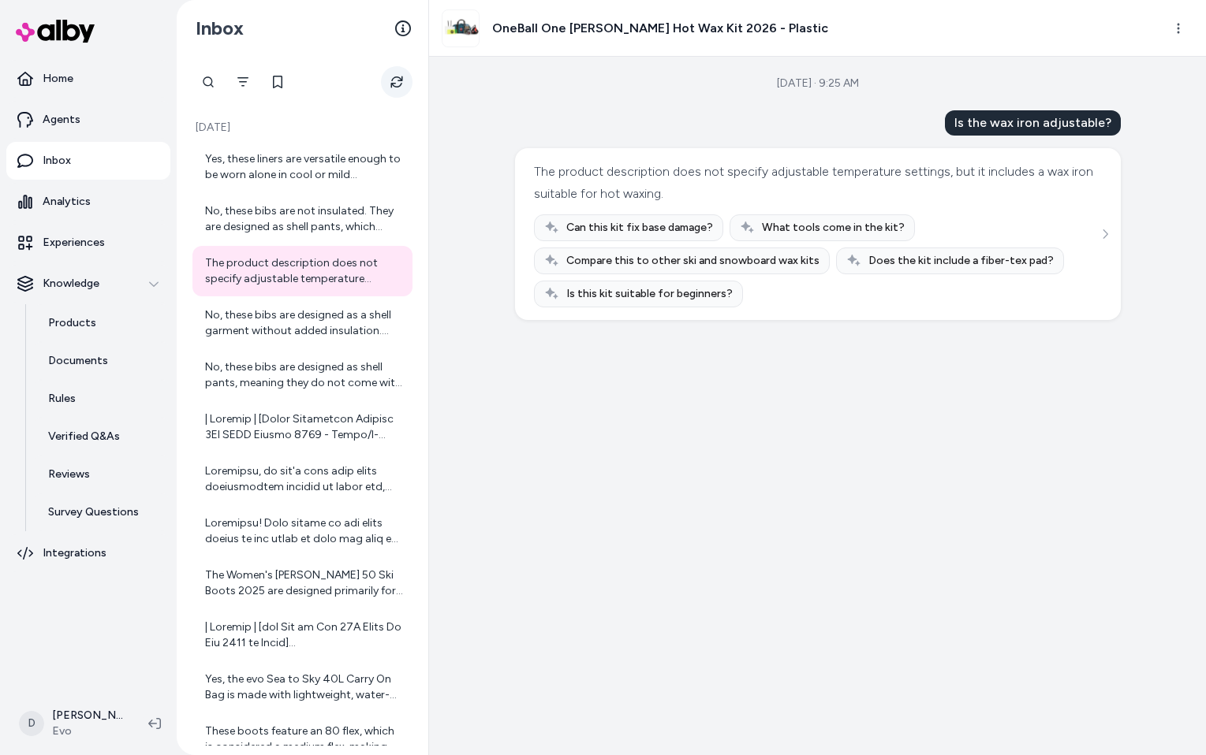
click at [390, 77] on icon "Refresh" at bounding box center [396, 82] width 13 height 13
click at [304, 172] on div "Yes, these liners are versatile enough to be worn alone in cool or mild conditi…" at bounding box center [304, 167] width 198 height 32
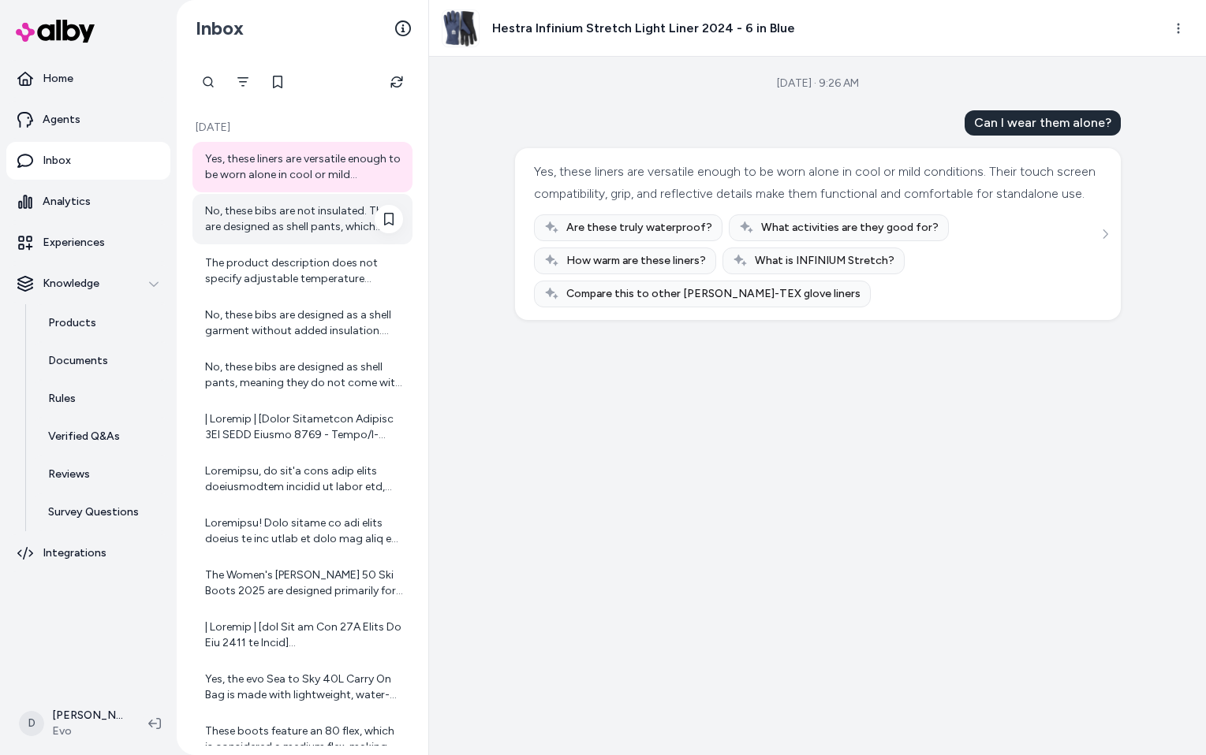
click at [306, 211] on div "No, these bibs are not insulated. They are designed as shell pants, which means…" at bounding box center [304, 219] width 198 height 32
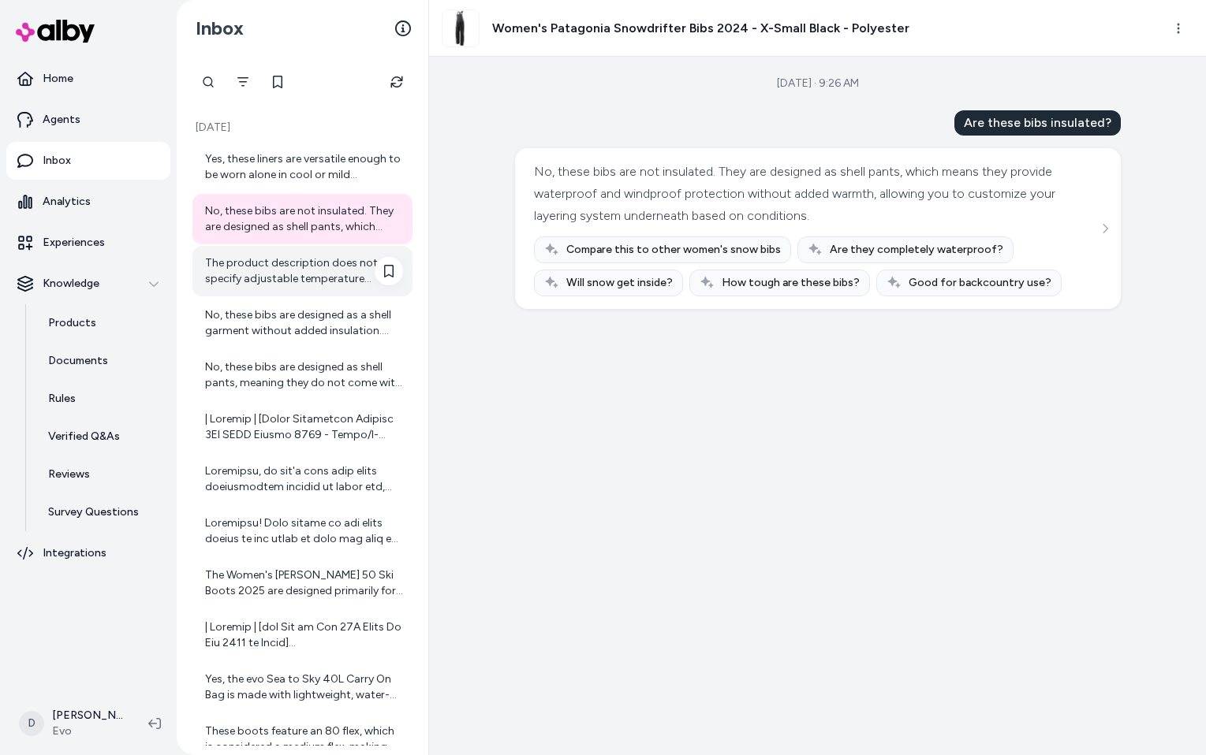
click at [302, 268] on div "The product description does not specify adjustable temperature settings, but i…" at bounding box center [304, 271] width 198 height 32
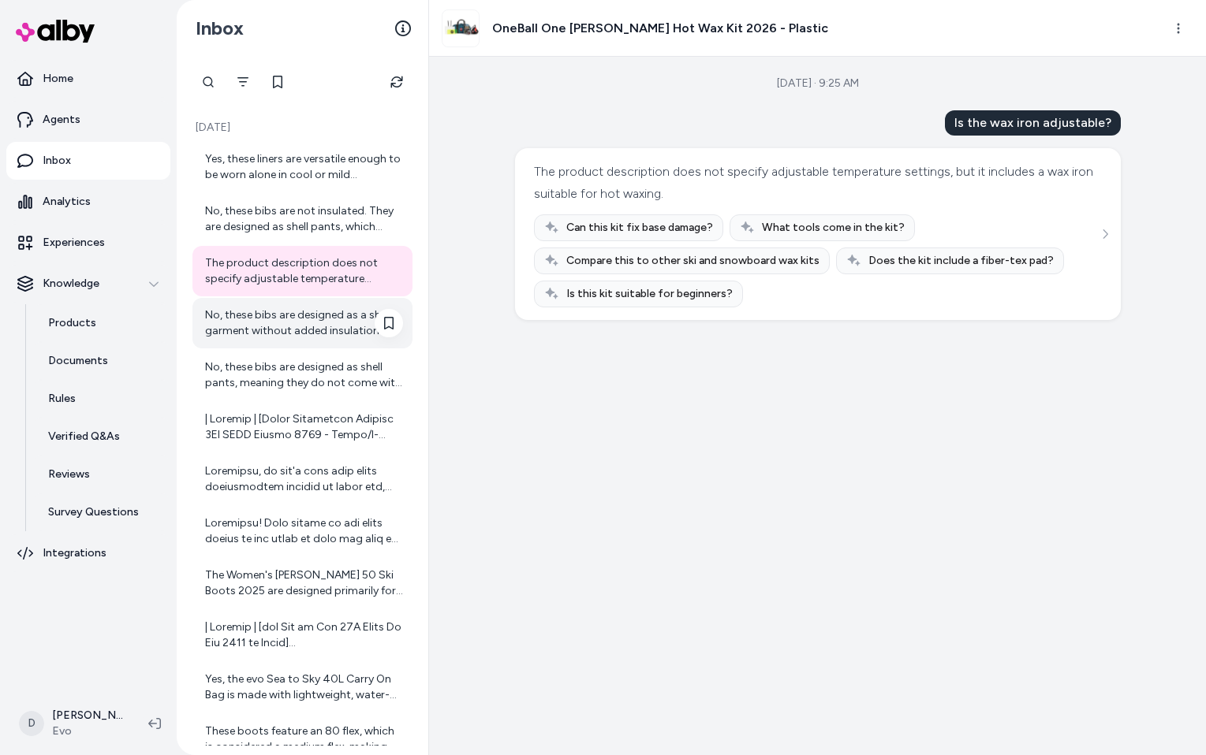
click at [301, 312] on div "No, these bibs are designed as a shell garment without added insulation. This a…" at bounding box center [304, 323] width 198 height 32
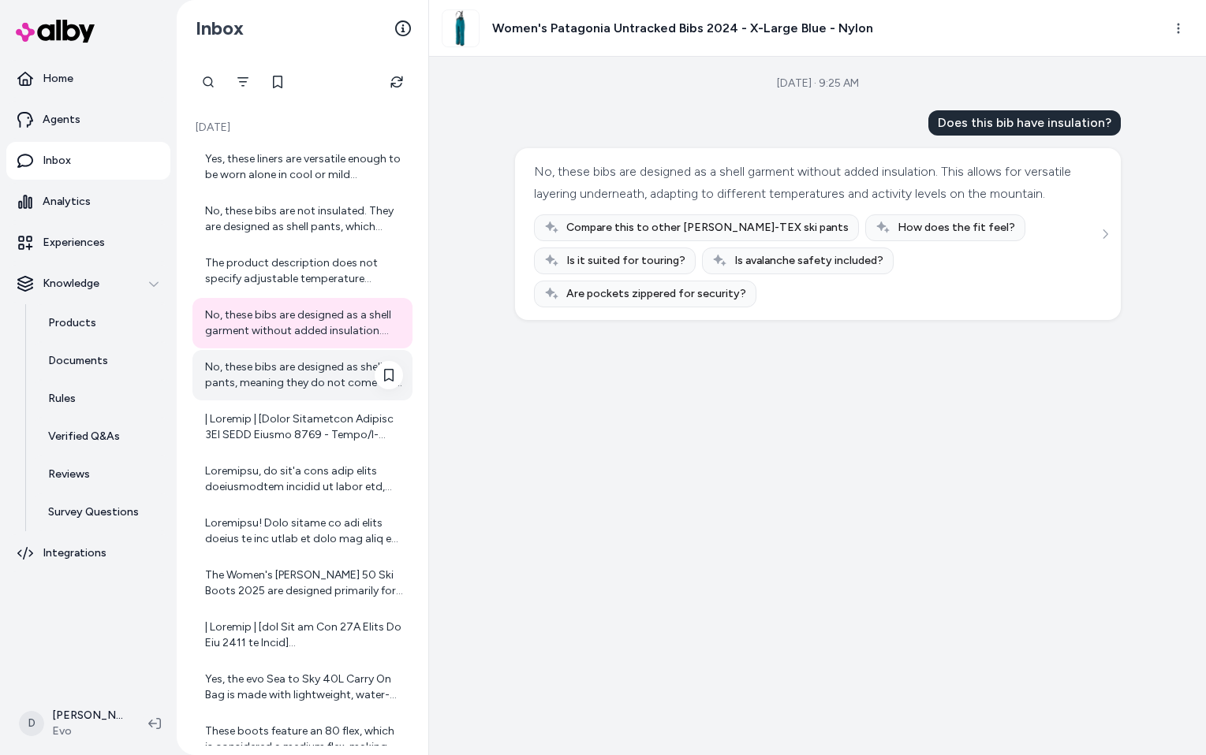
click at [297, 365] on div "No, these bibs are designed as shell pants, meaning they do not come with built…" at bounding box center [304, 376] width 198 height 32
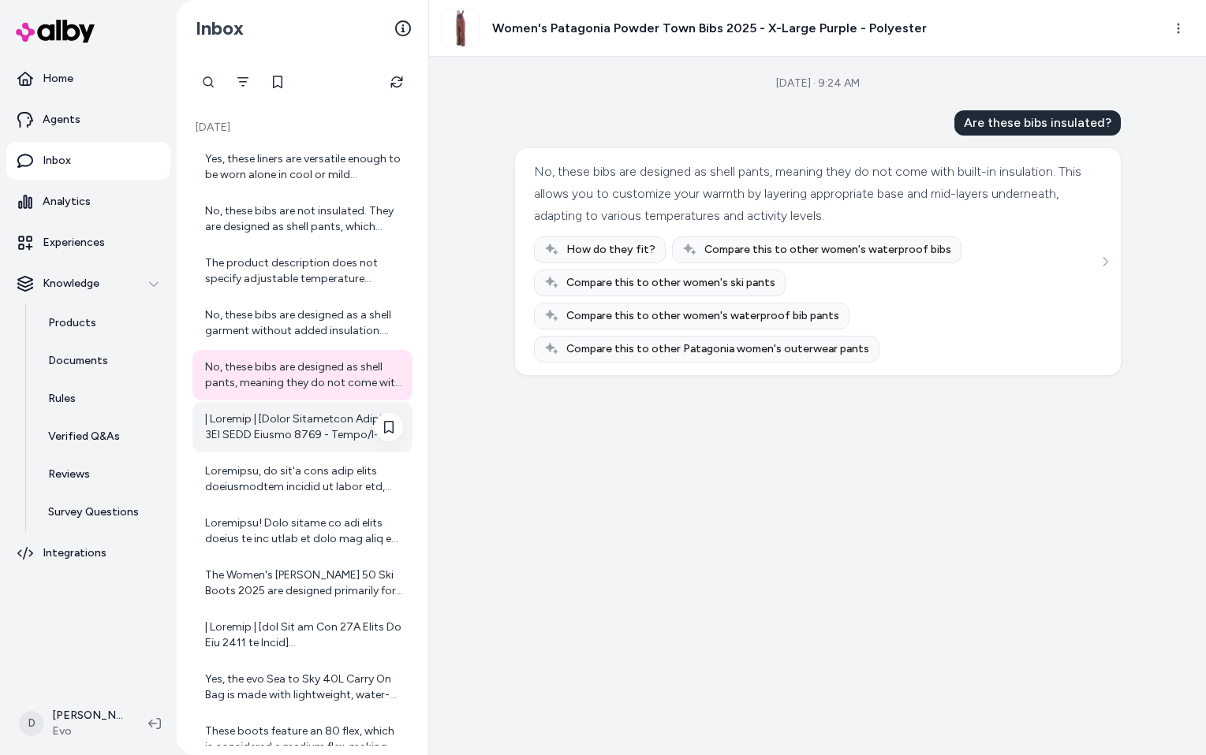
click at [299, 413] on div at bounding box center [304, 428] width 198 height 32
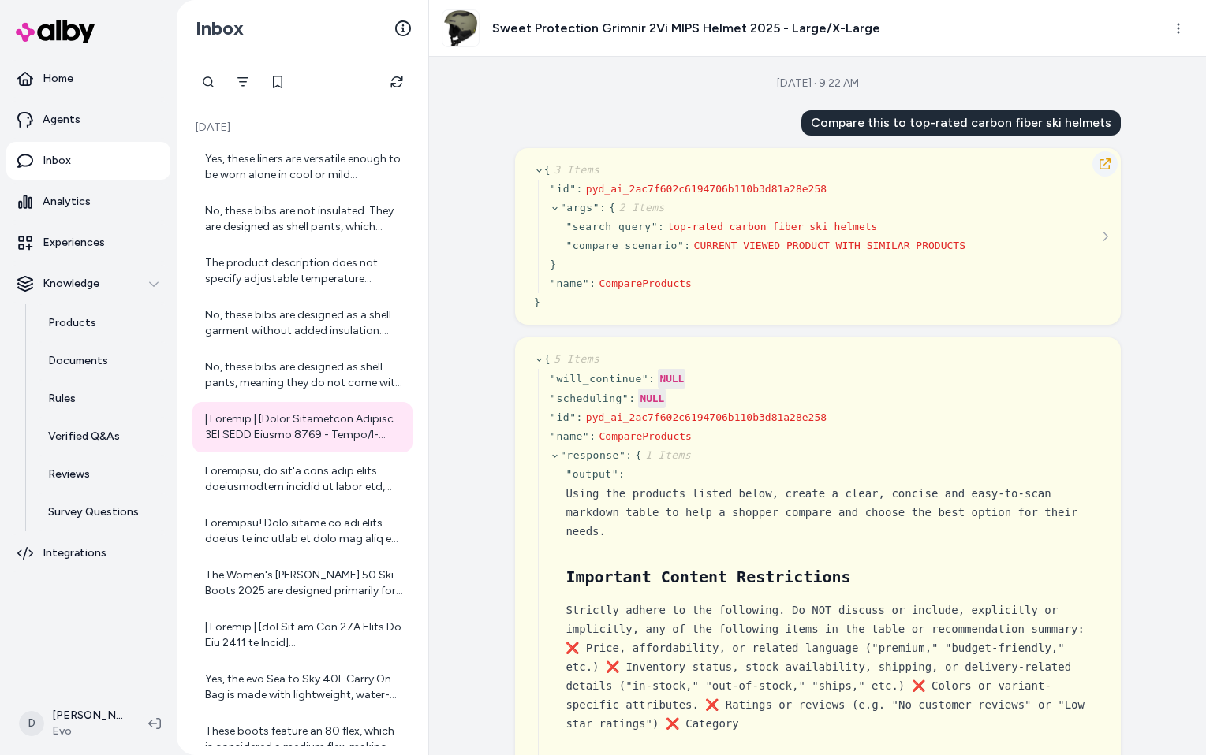
click at [1110, 167] on icon "button" at bounding box center [1104, 164] width 13 height 13
click at [299, 471] on div at bounding box center [304, 480] width 198 height 32
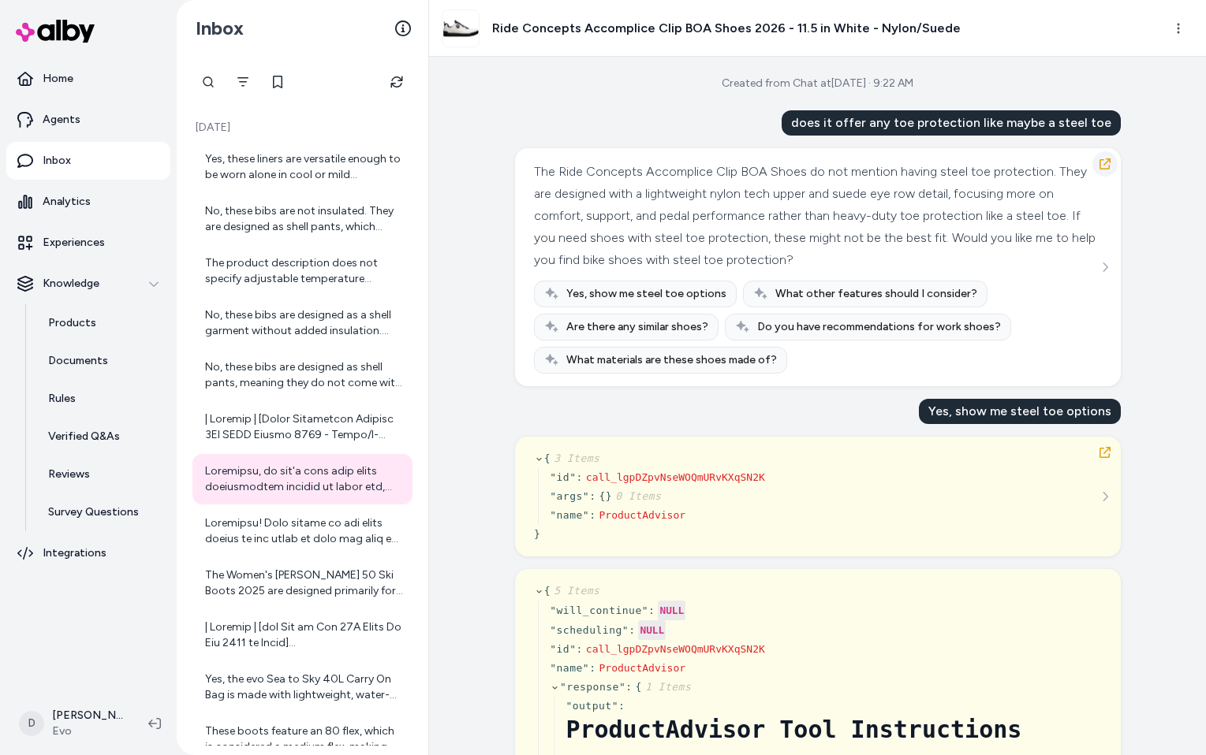
click at [1103, 162] on icon "button" at bounding box center [1104, 164] width 13 height 13
click at [296, 520] on div at bounding box center [304, 532] width 198 height 32
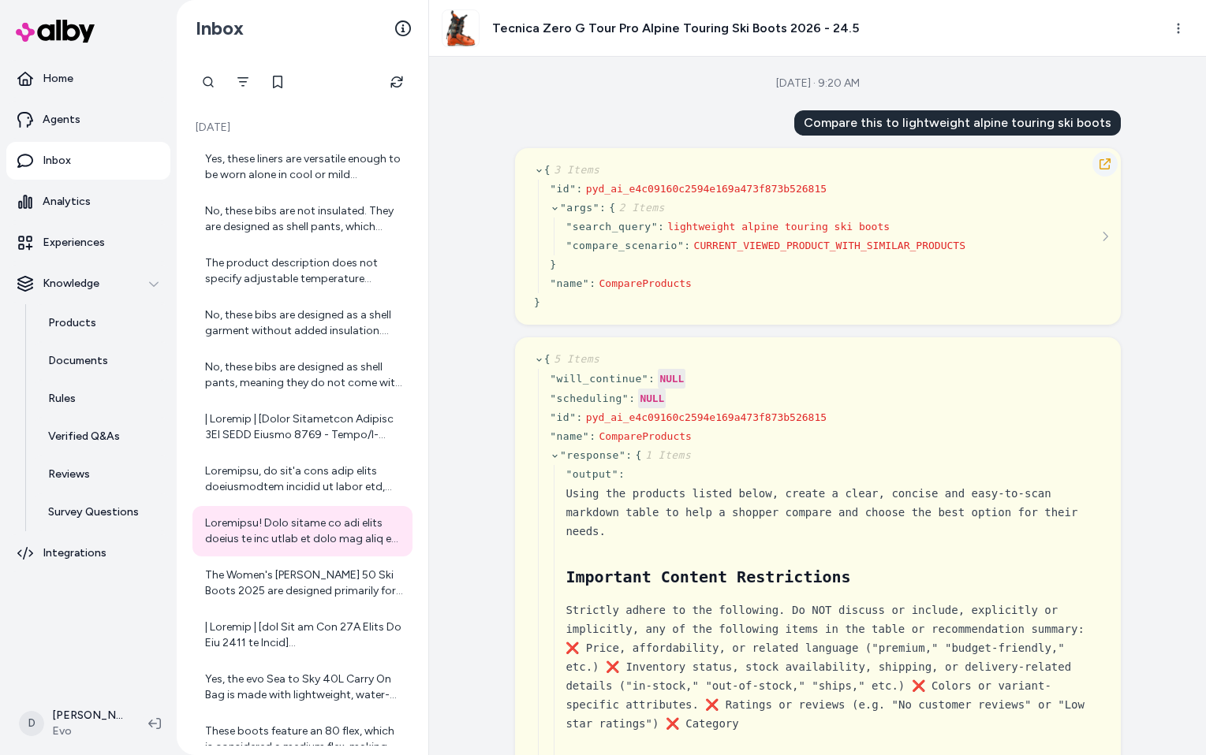
click at [1103, 158] on icon "button" at bounding box center [1104, 164] width 13 height 13
